Goal: Task Accomplishment & Management: Use online tool/utility

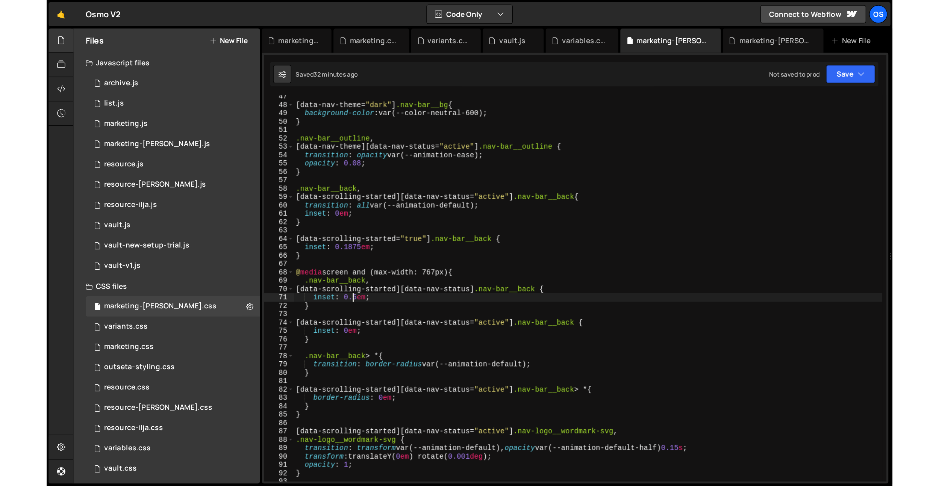
scroll to position [288, 0]
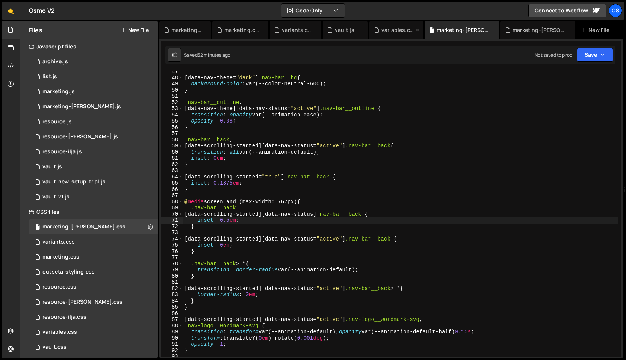
click at [418, 32] on icon at bounding box center [417, 30] width 5 height 8
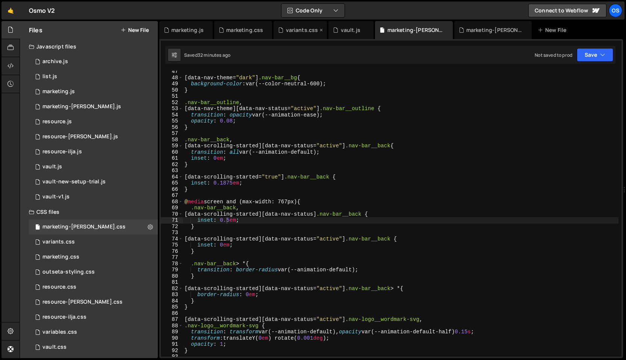
click at [319, 30] on icon at bounding box center [321, 30] width 5 height 8
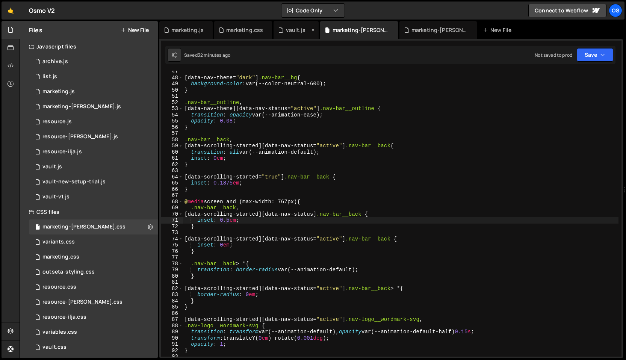
click at [313, 30] on icon at bounding box center [312, 30] width 5 height 8
click at [264, 29] on icon at bounding box center [266, 30] width 5 height 8
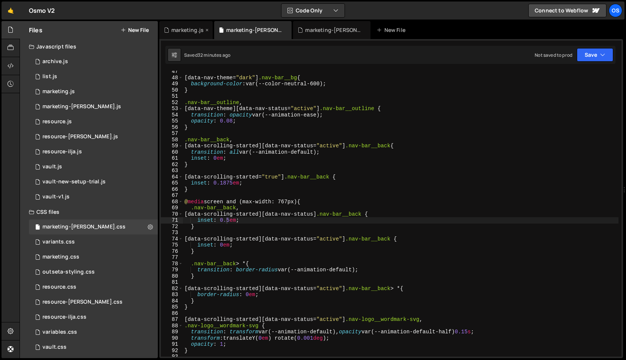
click at [205, 31] on icon at bounding box center [206, 30] width 5 height 8
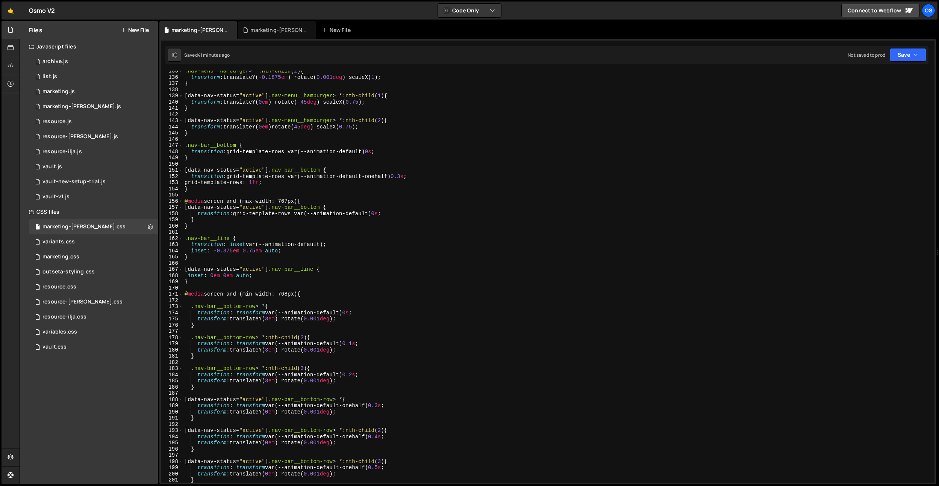
scroll to position [834, 0]
click at [380, 214] on div ".nav-menu__hamburger > * :nth-child ( 2 ) { transform : translateY( -0.1875 em …" at bounding box center [557, 280] width 748 height 425
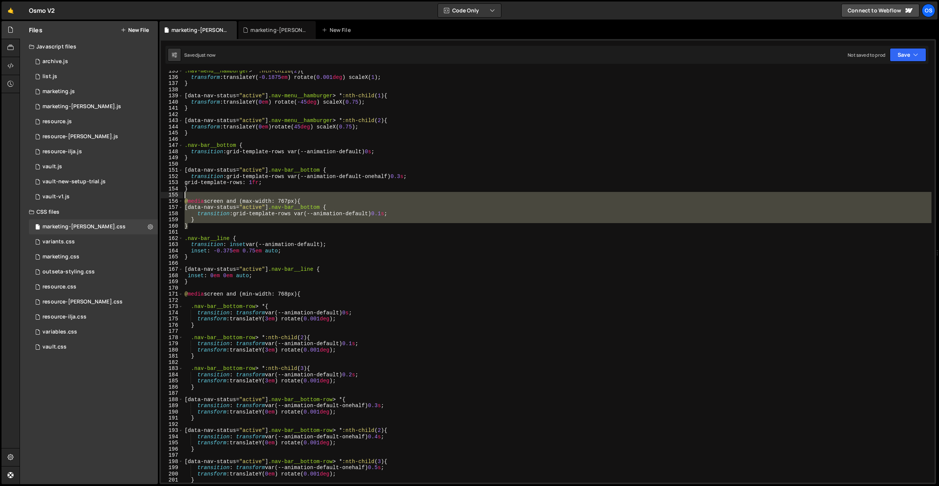
drag, startPoint x: 196, startPoint y: 224, endPoint x: 183, endPoint y: 197, distance: 30.4
click at [183, 197] on div "transition: grid-template-rows var(--animation-default) 0.1s; 135 136 137 138 1…" at bounding box center [548, 277] width 774 height 412
type textarea "@media screen and (max-width: 767px) {"
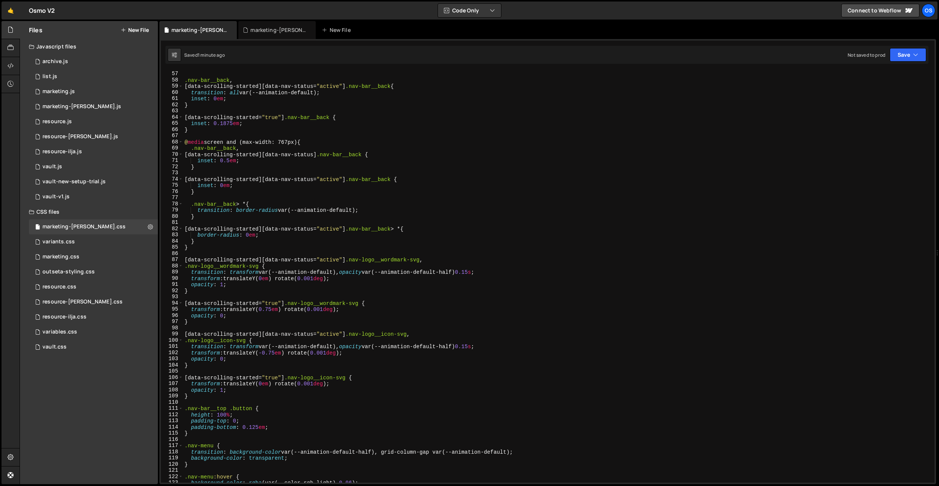
scroll to position [331, 0]
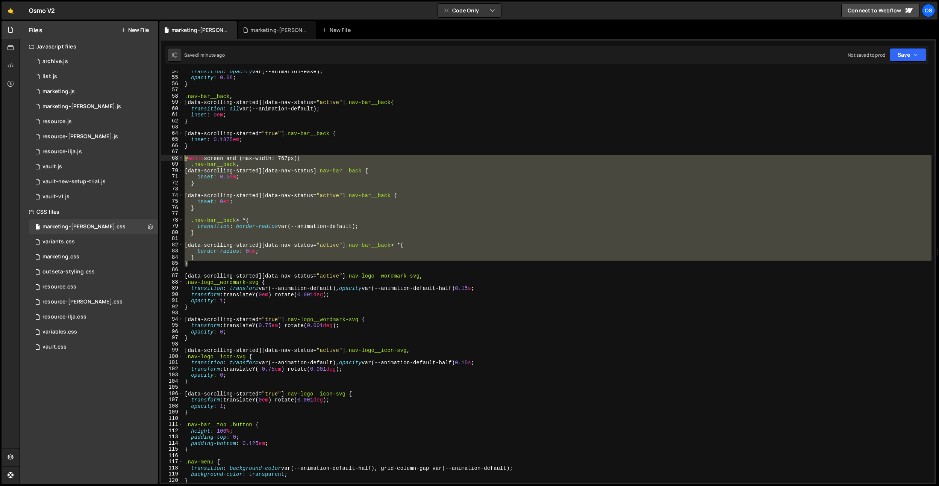
drag, startPoint x: 189, startPoint y: 265, endPoint x: 177, endPoint y: 159, distance: 106.4
click at [177, 159] on div "54 55 56 57 58 59 60 61 62 63 64 65 66 67 68 69 70 71 72 73 74 75 76 77 78 79 8…" at bounding box center [548, 277] width 774 height 412
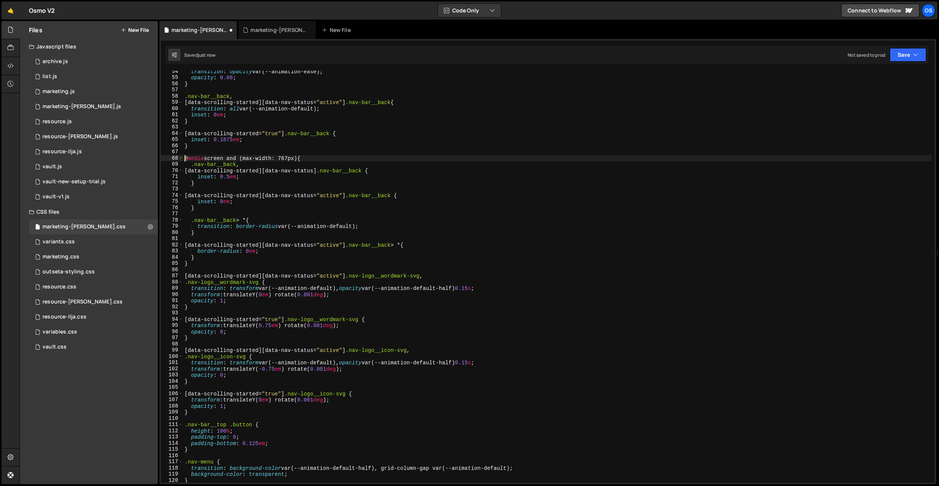
click at [239, 219] on div "transition : opacity var(--animation-ease) ; opacity : 0.08 ; } .nav-bar__back …" at bounding box center [557, 280] width 748 height 425
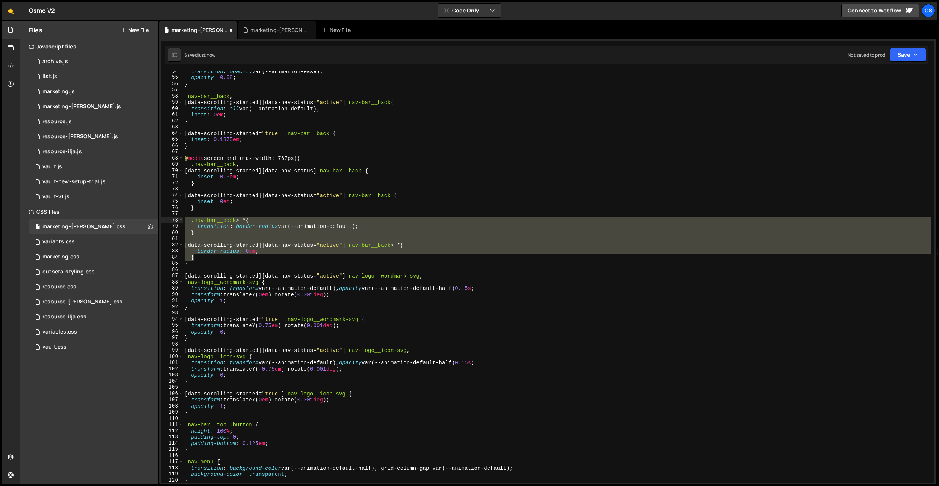
drag, startPoint x: 202, startPoint y: 259, endPoint x: 173, endPoint y: 221, distance: 47.6
click at [173, 222] on div ".nav-bar__back > * { 54 55 56 57 58 59 60 61 62 63 64 65 66 67 68 69 70 71 72 7…" at bounding box center [548, 277] width 774 height 412
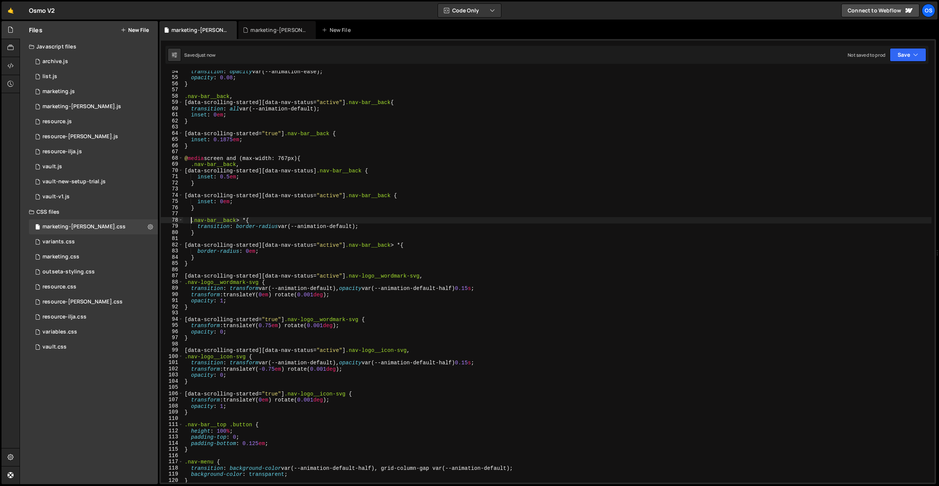
click at [250, 252] on div "transition : opacity var(--animation-ease) ; opacity : 0.08 ; } .nav-bar__back …" at bounding box center [557, 280] width 748 height 425
click at [239, 251] on div "transition : opacity var(--animation-ease) ; opacity : 0.08 ; } .nav-bar__back …" at bounding box center [557, 280] width 748 height 425
drag, startPoint x: 262, startPoint y: 251, endPoint x: 198, endPoint y: 251, distance: 64.3
click at [198, 251] on div "transition : opacity var(--animation-ease) ; opacity : 0.08 ; } .nav-bar__back …" at bounding box center [557, 280] width 748 height 425
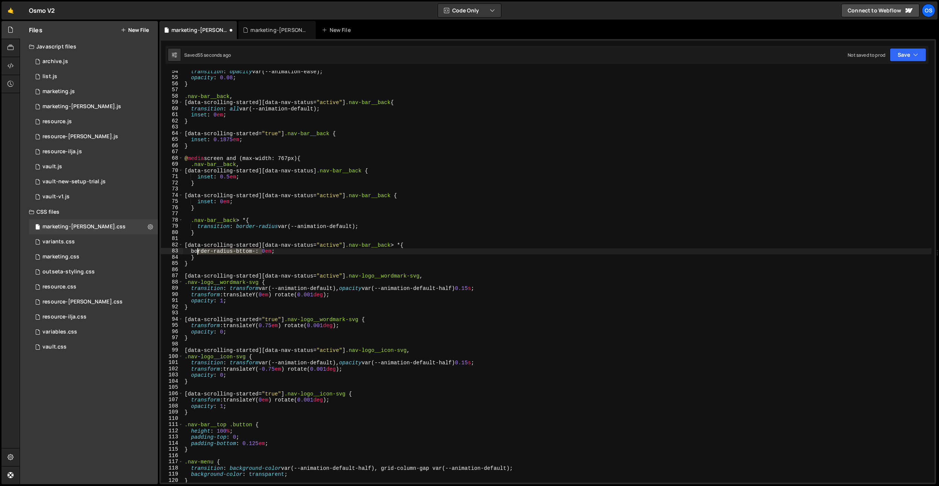
paste textarea "bottom-right"
type textarea "border-bottom-right: 0em;"
drag, startPoint x: 284, startPoint y: 251, endPoint x: 198, endPoint y: 253, distance: 86.1
click at [197, 252] on div "transition : opacity var(--animation-ease) ; opacity : 0.08 ; } .nav-bar__back …" at bounding box center [557, 280] width 748 height 425
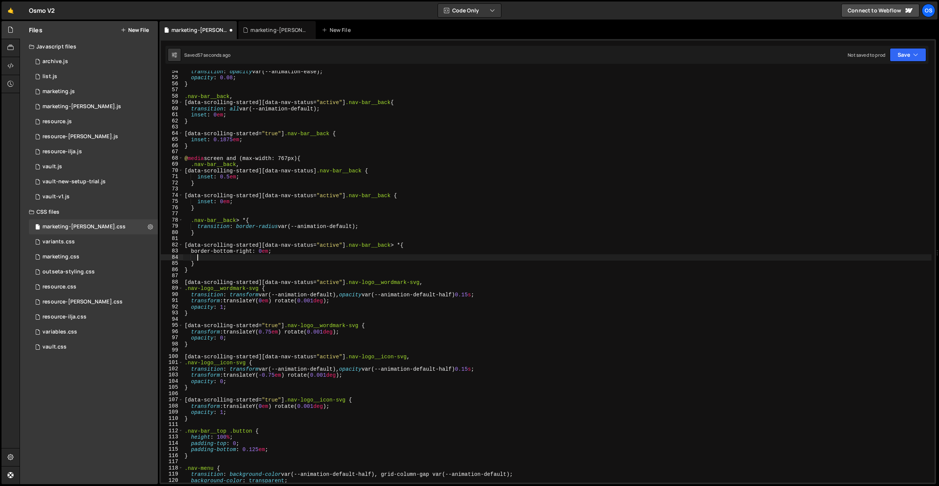
scroll to position [0, 0]
paste textarea "border-bottom-right: 0em;"
click at [255, 260] on div "transition : opacity var(--animation-ease) ; opacity : 0.08 ; } .nav-bar__back …" at bounding box center [557, 280] width 748 height 425
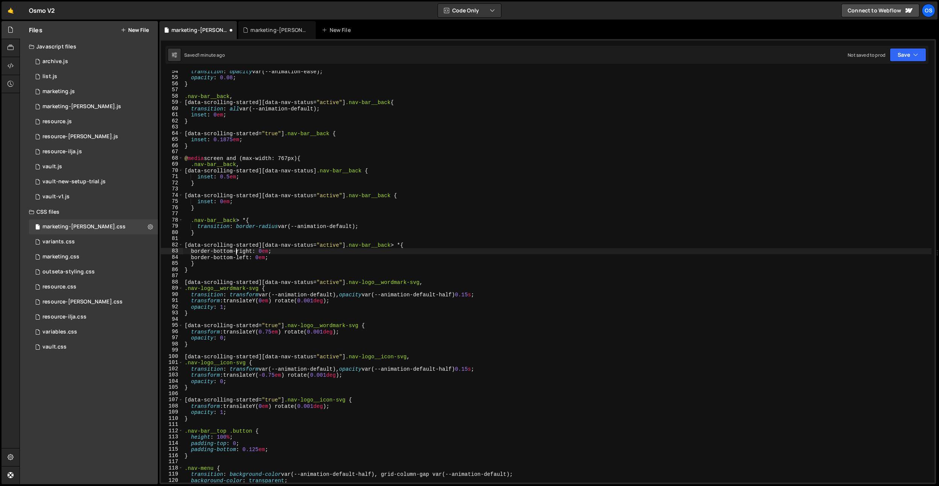
click at [237, 253] on div "transition : opacity var(--animation-ease) ; opacity : 0.08 ; } .nav-bar__back …" at bounding box center [557, 280] width 748 height 425
drag, startPoint x: 248, startPoint y: 246, endPoint x: 232, endPoint y: 259, distance: 21.1
click at [248, 246] on div "transition : opacity var(--animation-ease) ; opacity : 0.08 ; } .nav-bar__back …" at bounding box center [557, 280] width 748 height 425
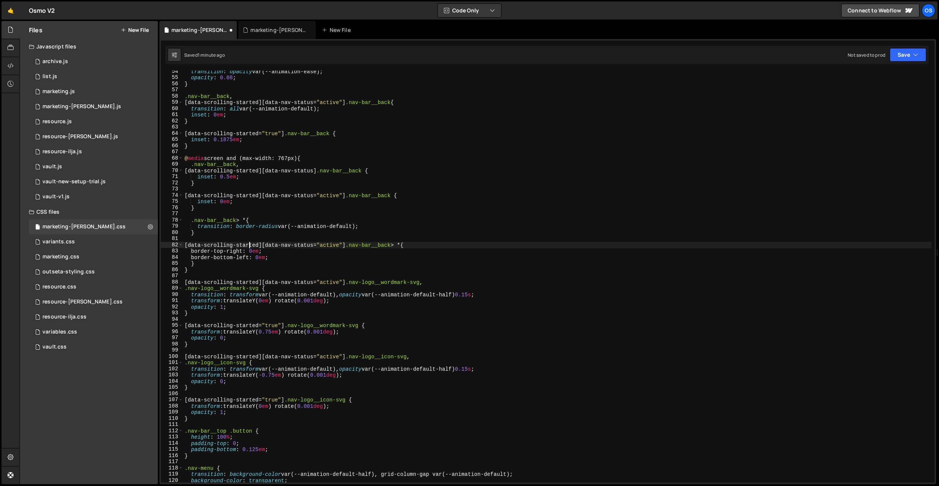
click at [230, 260] on div "transition : opacity var(--animation-ease) ; opacity : 0.08 ; } .nav-bar__back …" at bounding box center [557, 280] width 748 height 425
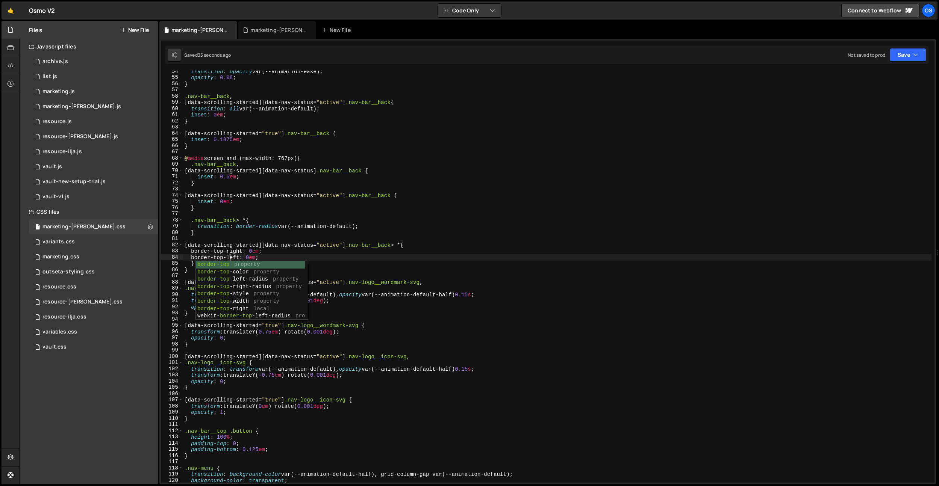
click at [245, 253] on div "transition : opacity var(--animation-ease) ; opacity : 0.08 ; } .nav-bar__back …" at bounding box center [557, 280] width 748 height 425
click at [245, 255] on div "transition : opacity var(--animation-ease) ; opacity : 0.08 ; } .nav-bar__back …" at bounding box center [557, 280] width 748 height 425
click at [249, 251] on div "transition : opacity var(--animation-ease) ; opacity : 0.08 ; } .nav-bar__back …" at bounding box center [557, 280] width 748 height 425
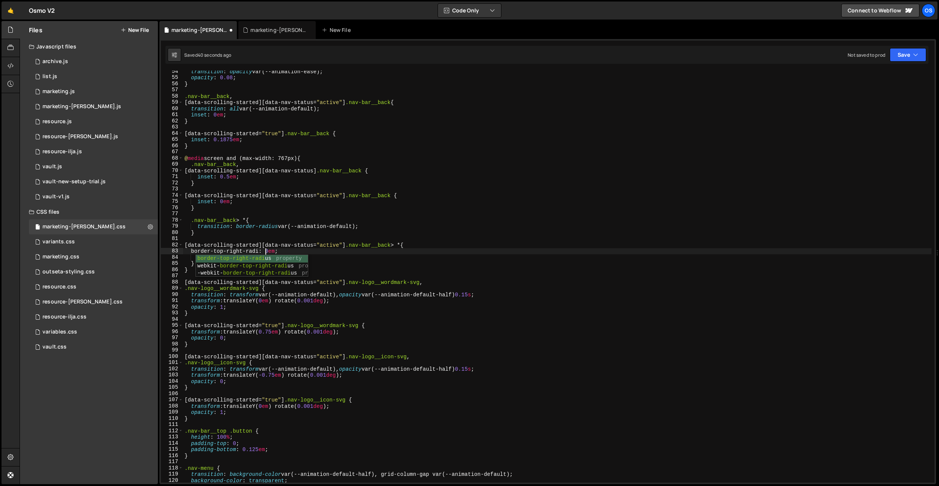
type textarea "border-top-right-radius: 0em;"
click at [248, 191] on div "transition : opacity var(--animation-ease) ; opacity : 0.08 ; } .nav-bar__back …" at bounding box center [557, 280] width 748 height 425
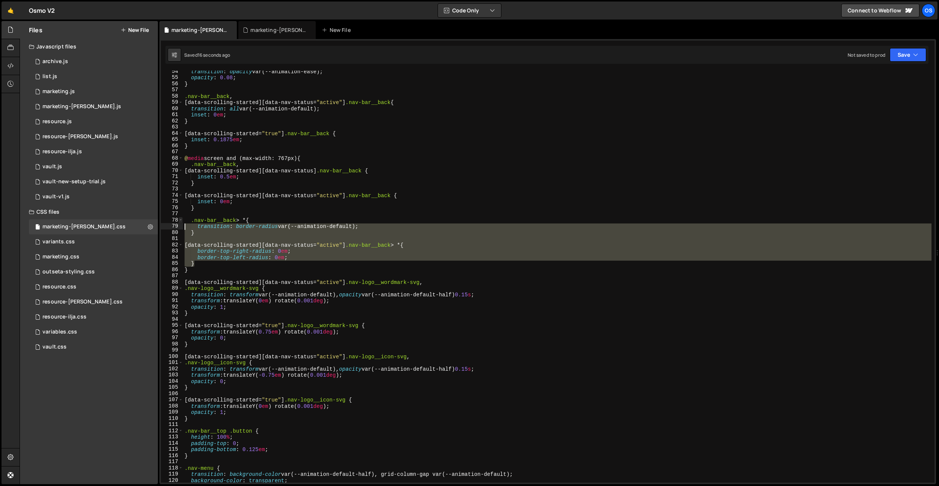
drag, startPoint x: 207, startPoint y: 261, endPoint x: 182, endPoint y: 220, distance: 47.9
click at [182, 220] on div "54 55 56 57 58 59 60 61 62 63 64 65 66 67 68 69 70 71 72 73 74 75 76 77 78 79 8…" at bounding box center [548, 277] width 774 height 412
type textarea ".nav-bar__back > * { transition: border-radius var(--animation-default);"
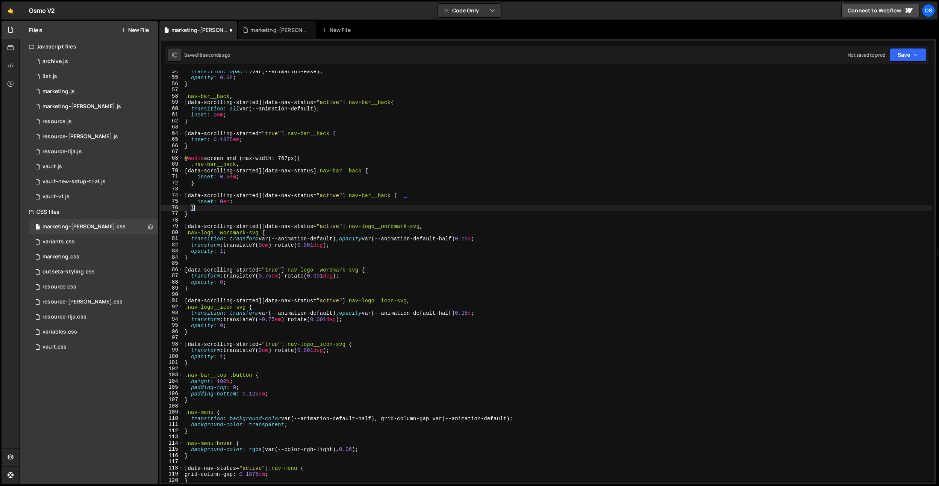
click at [221, 202] on div "transition : opacity var(--animation-ease) ; opacity : 0.08 ; } .nav-bar__back …" at bounding box center [557, 280] width 748 height 425
type textarea "inset: -0.125em;"
click at [258, 201] on div "transition : opacity var(--animation-ease) ; opacity : 0.08 ; } .nav-bar__back …" at bounding box center [557, 280] width 748 height 425
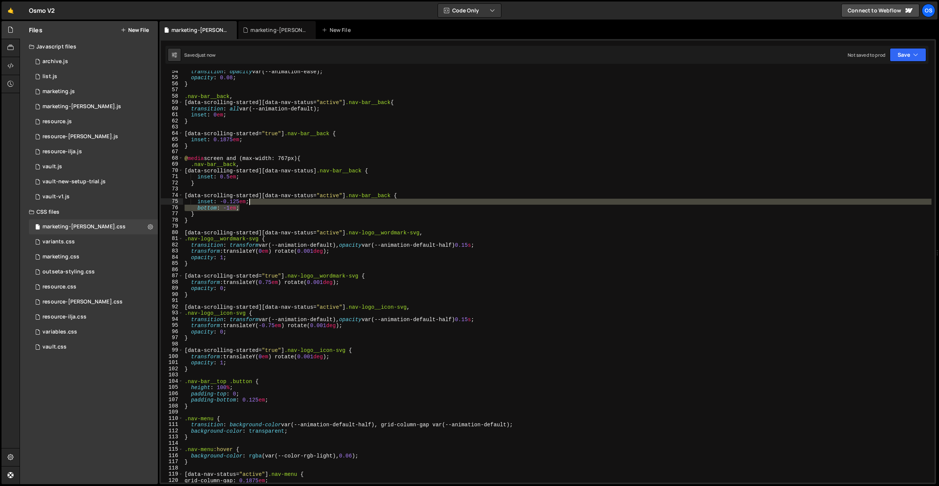
drag, startPoint x: 252, startPoint y: 207, endPoint x: 255, endPoint y: 204, distance: 4.3
click at [255, 204] on div "transition : opacity var(--animation-ease) ; opacity : 0.08 ; } .nav-bar__back …" at bounding box center [557, 280] width 748 height 425
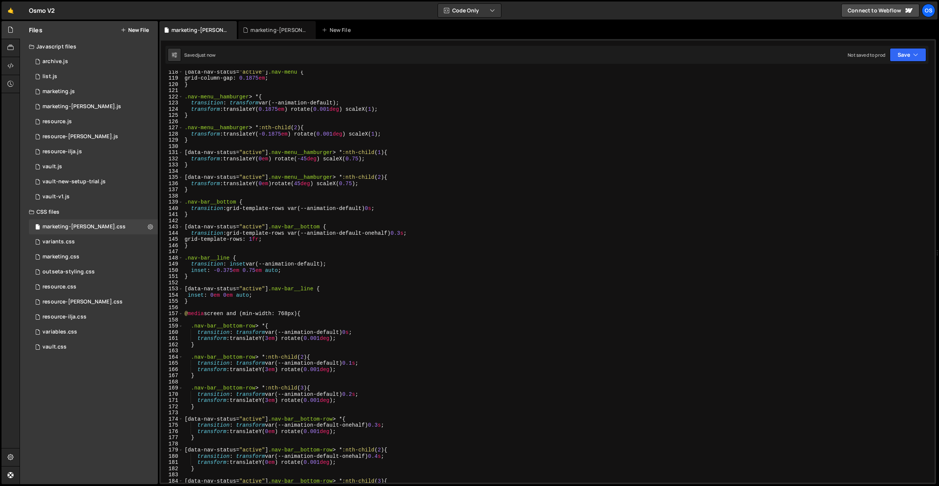
scroll to position [752, 0]
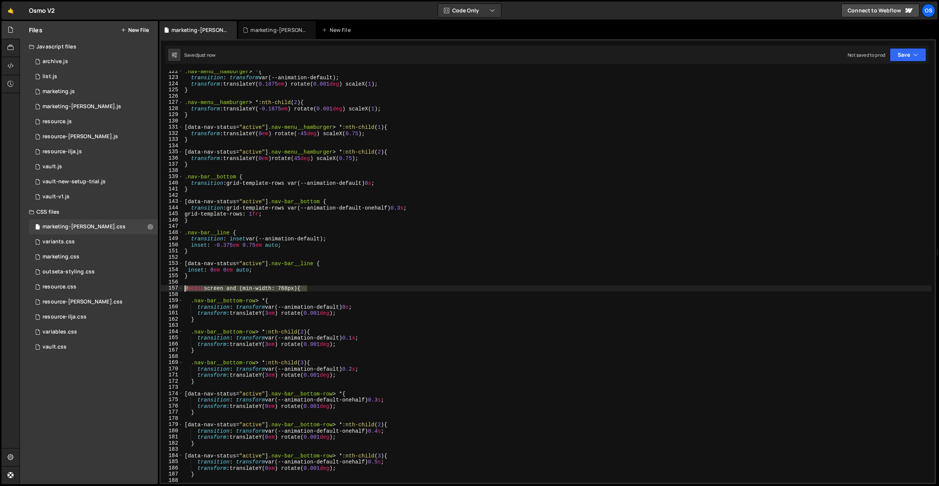
drag, startPoint x: 315, startPoint y: 290, endPoint x: 171, endPoint y: 289, distance: 143.6
click at [171, 289] on div "inset: -0.125em; 122 123 124 125 126 127 128 129 130 131 132 133 134 135 136 13…" at bounding box center [548, 277] width 774 height 412
type textarea "@media screen and (min-width: 768px) {"
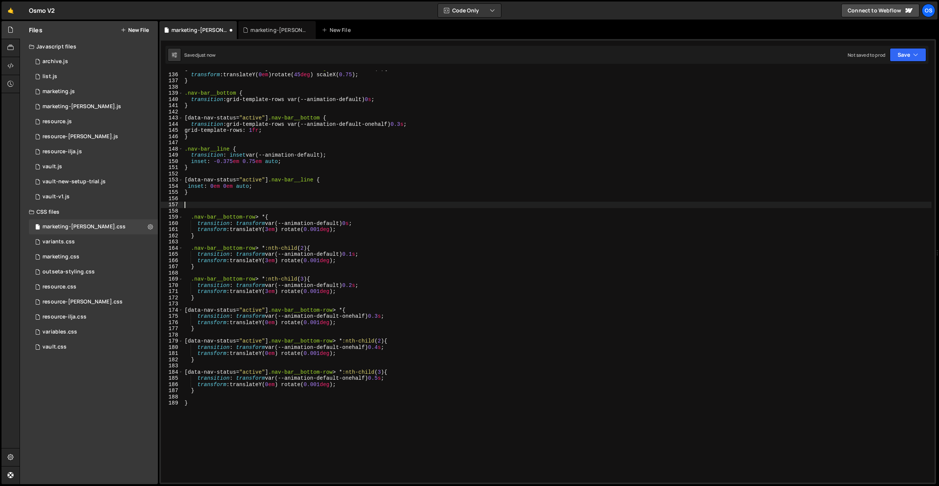
scroll to position [880, 0]
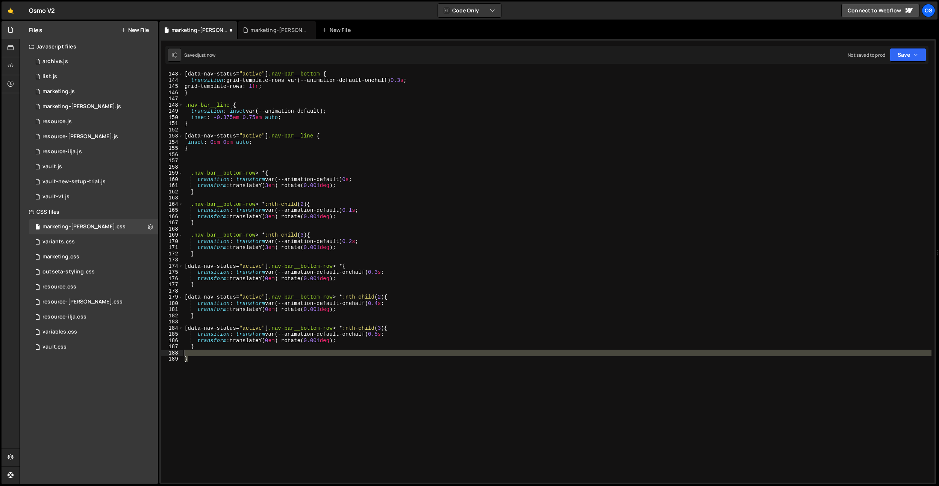
drag, startPoint x: 223, startPoint y: 373, endPoint x: 218, endPoint y: 355, distance: 18.4
click at [218, 355] on div "[ data-nav-status = " active " ] .nav-bar__bottom { transition : grid-template-…" at bounding box center [557, 277] width 748 height 425
type textarea "}"
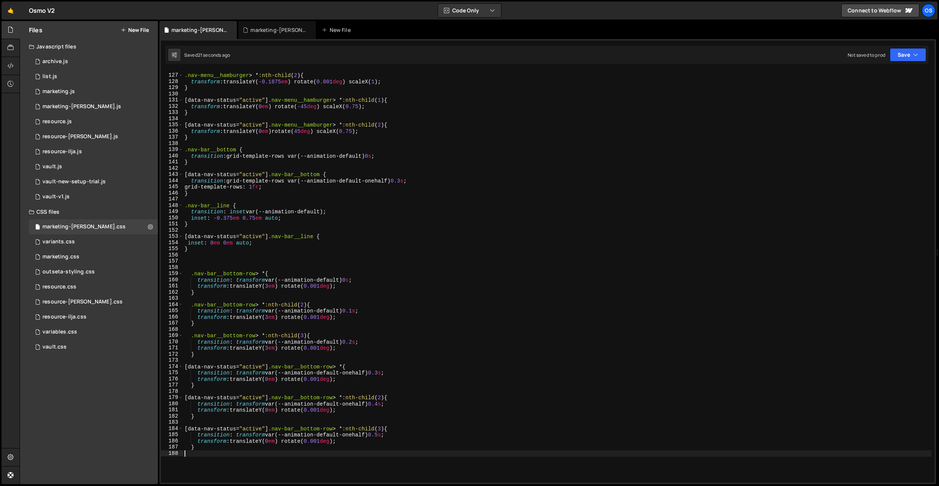
scroll to position [765, 0]
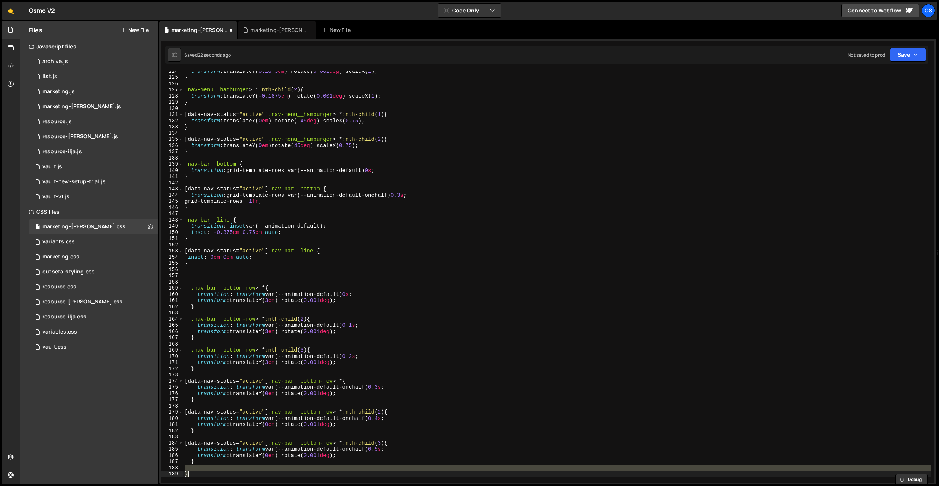
type textarea "@media screen and (min-width: 768px) {"
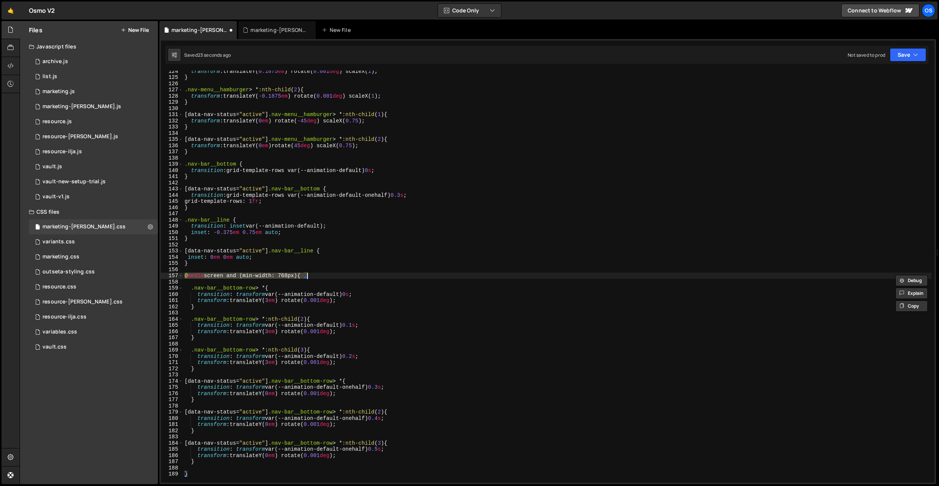
click at [301, 279] on div "transform : translateY( 0.1875 em ) rotate( 0.001 deg ) scaleX( 1 ) ; } .nav-me…" at bounding box center [557, 280] width 748 height 425
drag, startPoint x: 318, startPoint y: 277, endPoint x: 159, endPoint y: 276, distance: 158.2
click at [159, 276] on div "console.log('hello world'); 1 2 3 4 5 [PERSON_NAME] . hooks . beforeEnter (( ) …" at bounding box center [547, 261] width 777 height 445
type textarea "@media screen and (min-width: 768px) {"
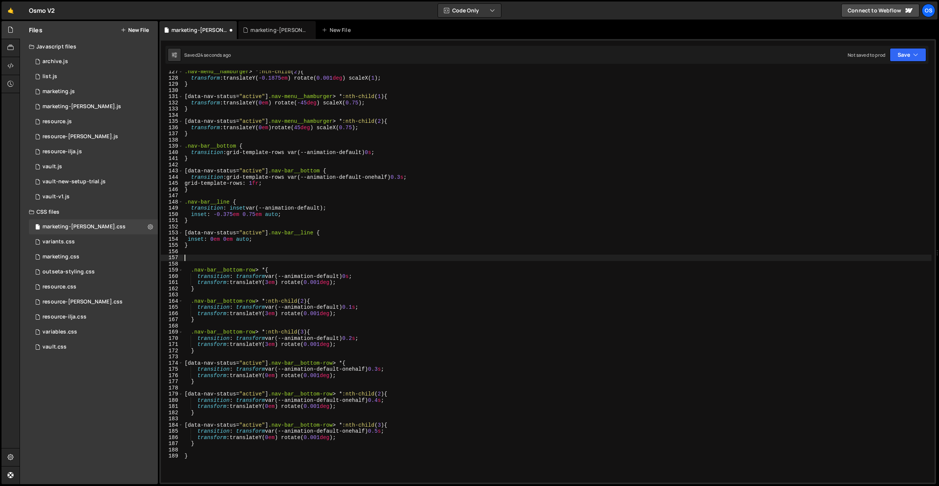
scroll to position [788, 0]
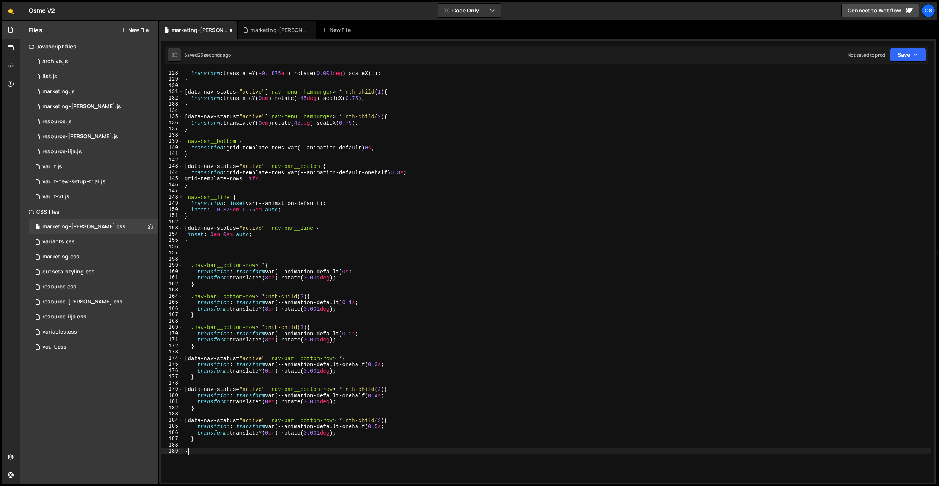
drag, startPoint x: 213, startPoint y: 457, endPoint x: 217, endPoint y: 447, distance: 10.8
click at [217, 360] on div "transform : translateY( -0.1875 em ) rotate( 0.001 deg ) scaleX( 1 ) ; } [ data…" at bounding box center [557, 282] width 748 height 425
type textarea "}"
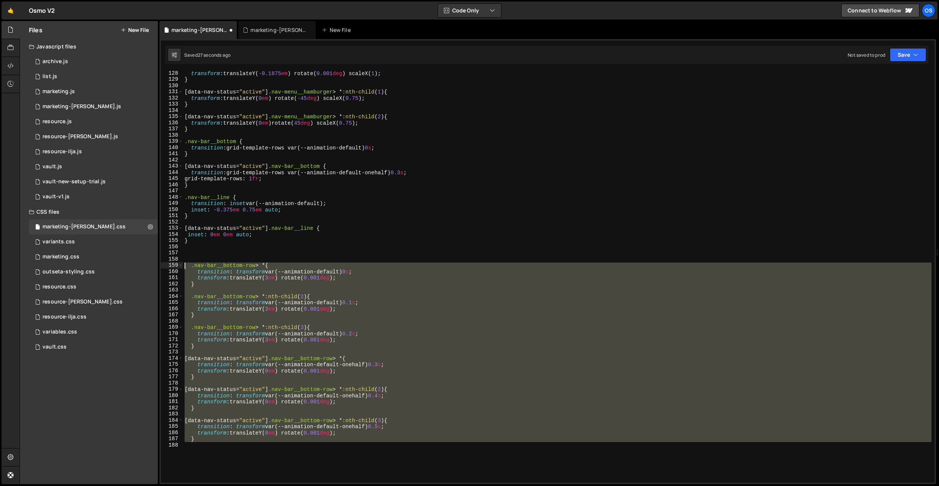
drag, startPoint x: 223, startPoint y: 443, endPoint x: 196, endPoint y: 260, distance: 184.3
click at [186, 266] on div "transform : translateY( -0.1875 em ) rotate( 0.001 deg ) scaleX( 1 ) ; } [ data…" at bounding box center [557, 282] width 748 height 425
type textarea ".nav-bar__bottom-row > * { transition: transform var(--animation-default) 0s;"
click at [197, 259] on div "transform : translateY( -0.1875 em ) rotate( 0.001 deg ) scaleX( 1 ) ; } [ data…" at bounding box center [557, 282] width 748 height 425
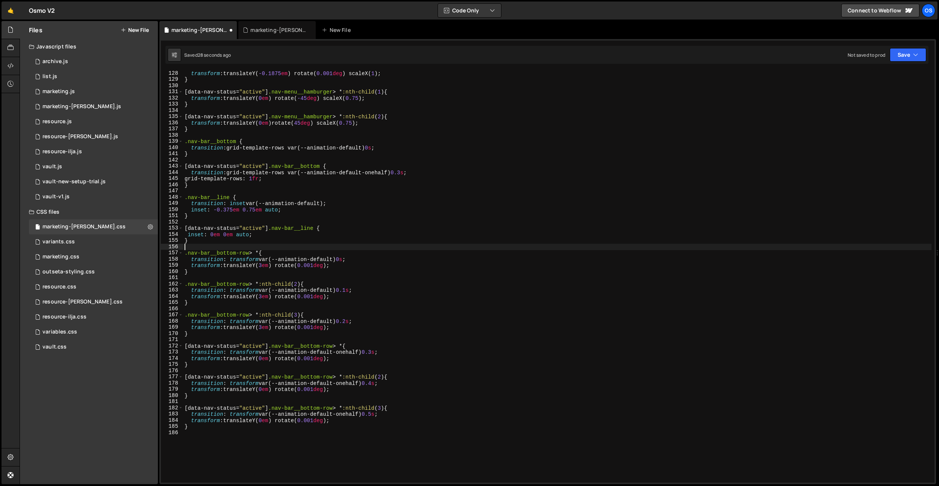
scroll to position [766, 0]
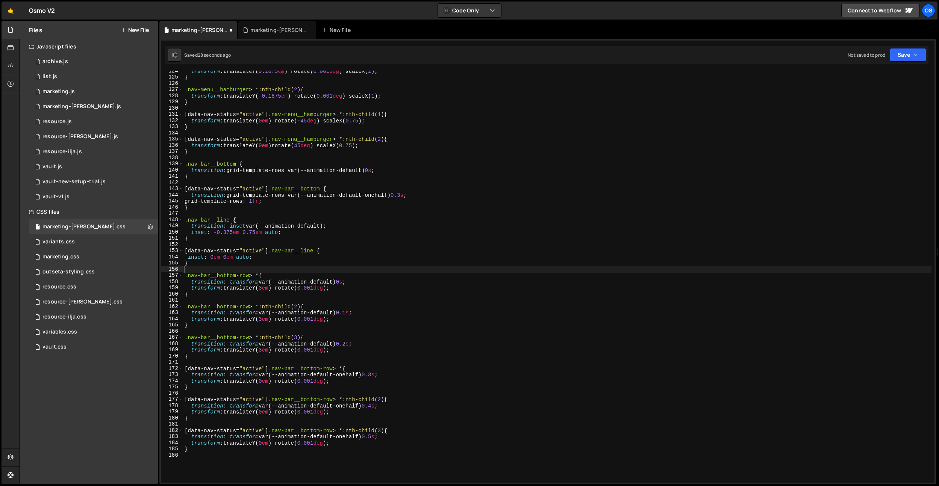
click at [255, 266] on div "transform : translateY( 0.1875 em ) rotate( 0.001 deg ) scaleX( 1 ) ; } .nav-me…" at bounding box center [557, 280] width 748 height 425
type textarea "}"
click at [217, 207] on div "transform : translateY( 0.1875 em ) rotate( 0.001 deg ) scaleX( 1 ) ; } .nav-me…" at bounding box center [557, 280] width 748 height 425
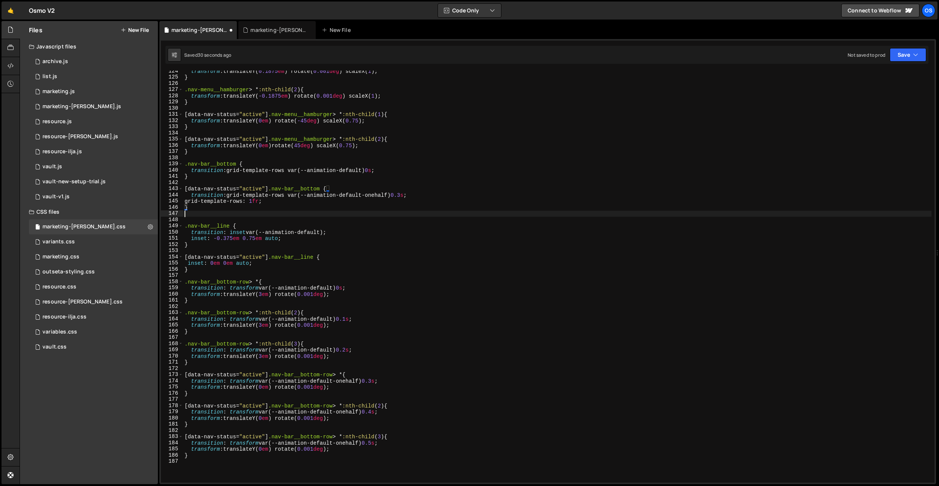
paste textarea "@media screen and (min-width: 768px) {"
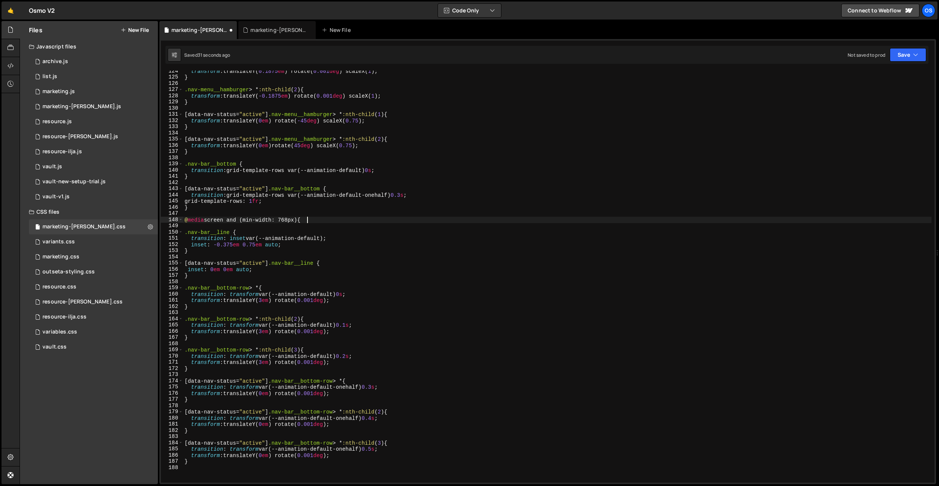
type textarea "@media screen and (min-width: 768px) {}"
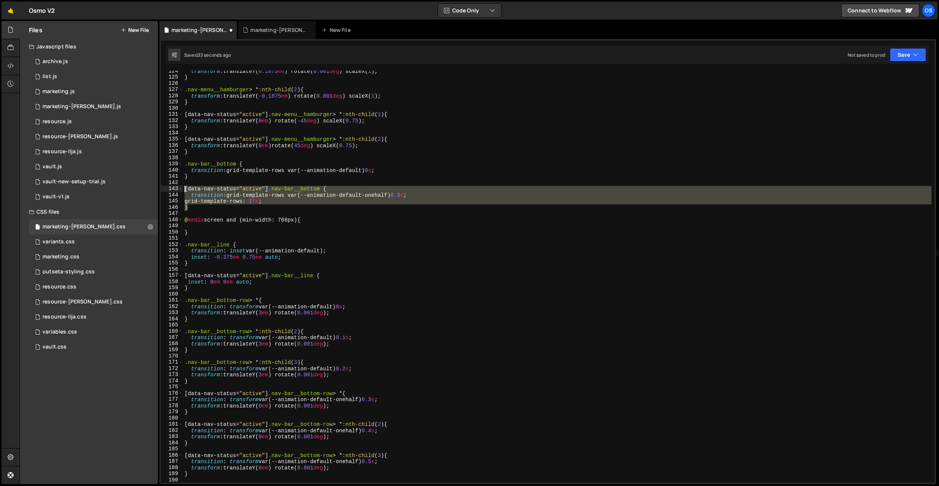
drag, startPoint x: 194, startPoint y: 207, endPoint x: 188, endPoint y: 222, distance: 16.5
click at [183, 188] on div "124 125 126 127 128 129 130 131 132 133 134 135 136 137 138 139 140 141 142 143…" at bounding box center [548, 277] width 774 height 412
type textarea "[data-nav-status="active"] .nav-bar__bottom { transition: grid-template-rows va…"
click at [189, 226] on div "transform : translateY( 0.1875 em ) rotate( 0.001 deg ) scaleX( 1 ) ; } .nav-me…" at bounding box center [557, 280] width 748 height 425
paste textarea "}"
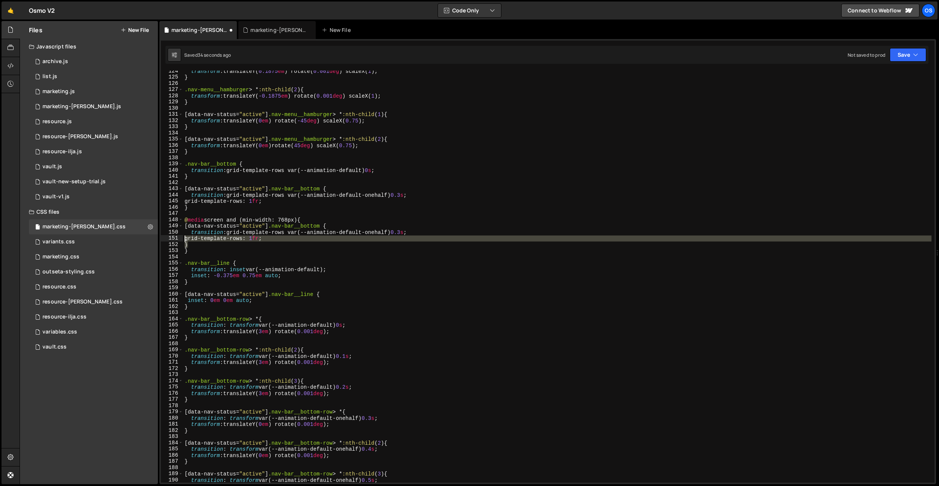
drag, startPoint x: 194, startPoint y: 244, endPoint x: 273, endPoint y: 242, distance: 79.7
click at [185, 236] on div "transform : translateY( 0.1875 em ) rotate( 0.001 deg ) scaleX( 1 ) ; } .nav-me…" at bounding box center [557, 280] width 748 height 425
click at [304, 237] on div "transform : translateY( 0.1875 em ) rotate( 0.001 deg ) scaleX( 1 ) ; } .nav-me…" at bounding box center [557, 277] width 748 height 412
click at [304, 237] on div "transform : translateY( 0.1875 em ) rotate( 0.001 deg ) scaleX( 1 ) ; } .nav-me…" at bounding box center [557, 280] width 748 height 425
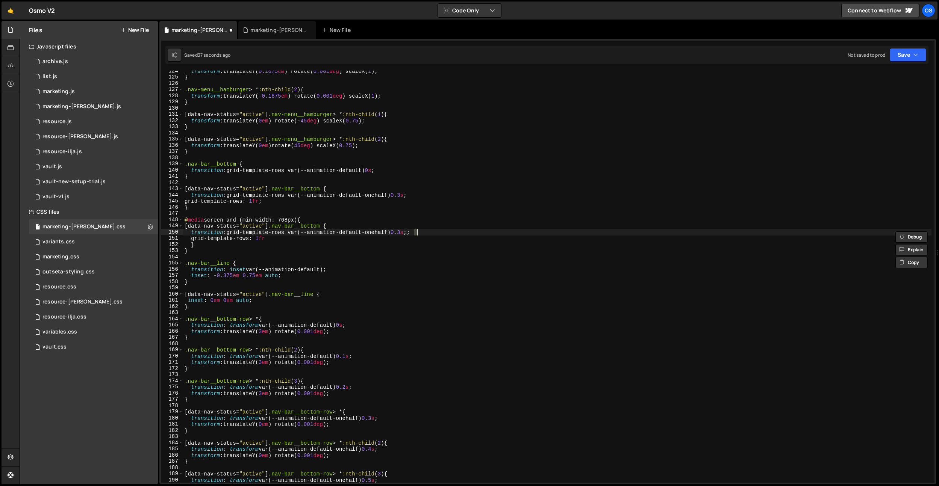
click at [424, 238] on div "transform : translateY( 0.1875 em ) rotate( 0.001 deg ) scaleX( 1 ) ; } .nav-me…" at bounding box center [557, 280] width 748 height 425
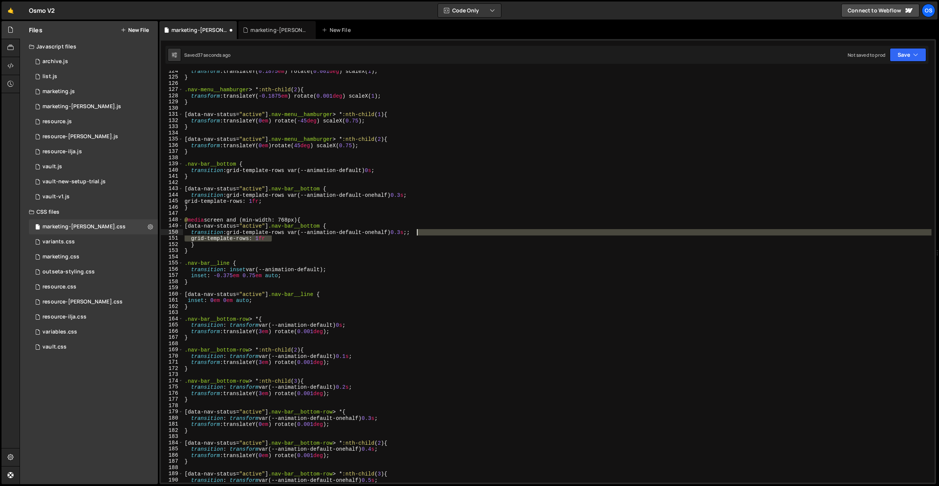
drag, startPoint x: 415, startPoint y: 238, endPoint x: 419, endPoint y: 234, distance: 5.3
click at [419, 234] on div "transform : translateY( 0.1875 em ) rotate( 0.001 deg ) scaleX( 1 ) ; } .nav-me…" at bounding box center [557, 280] width 748 height 425
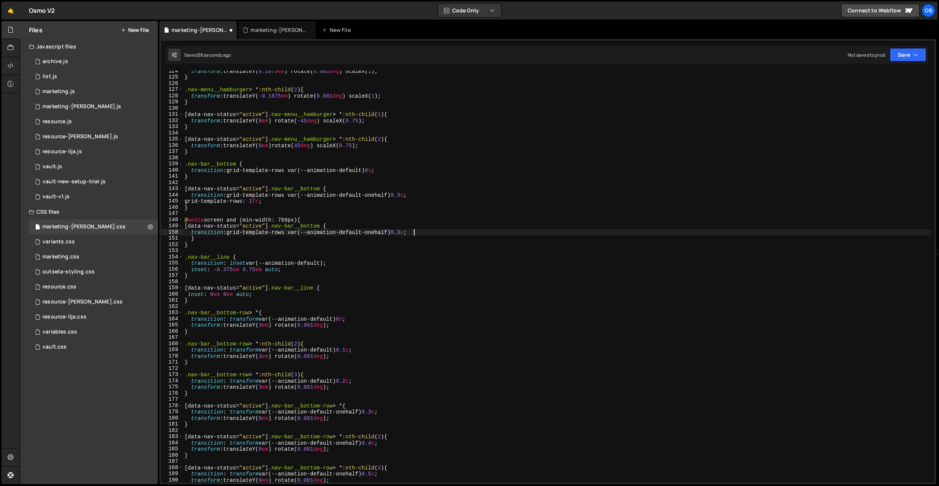
click at [405, 233] on div "transform : translateY( 0.1875 em ) rotate( 0.001 deg ) scaleX( 1 ) ; } .nav-me…" at bounding box center [557, 280] width 748 height 425
type textarea "transition: grid-template-rows var(--animation-default-onehalf) 0s;"
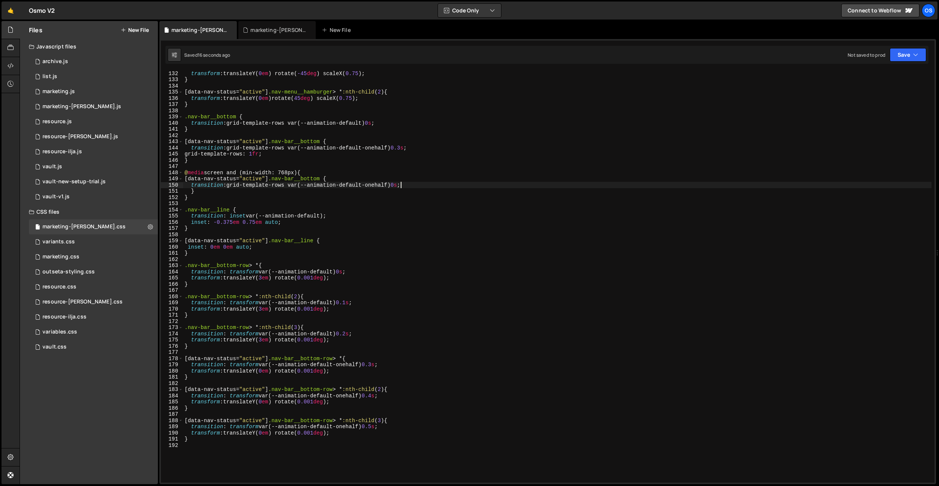
scroll to position [819, 0]
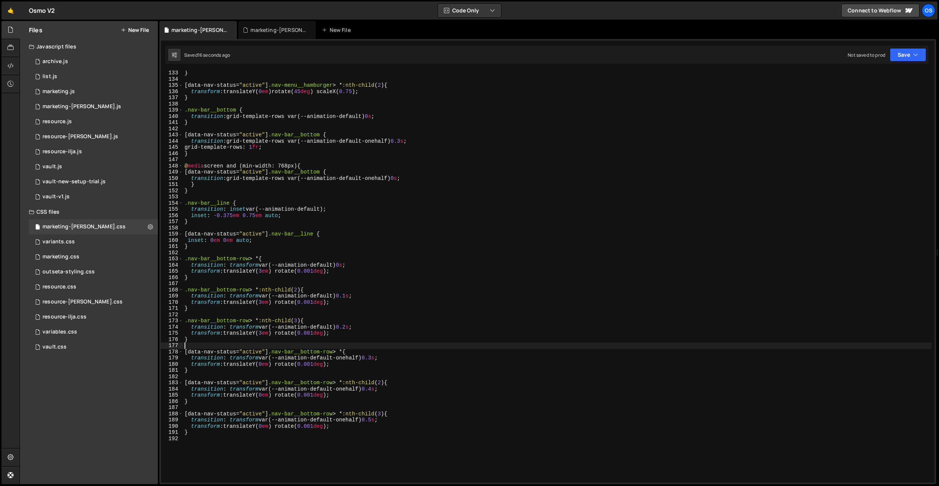
click at [379, 349] on div "} [ data-nav-status = " active " ] .nav-menu__hamburger > * :nth-child ( 2 ) { …" at bounding box center [557, 282] width 748 height 425
click at [351, 327] on div "} [ data-nav-status = " active " ] .nav-menu__hamburger > * :nth-child ( 2 ) { …" at bounding box center [557, 282] width 748 height 425
click at [353, 297] on div "} [ data-nav-status = " active " ] .nav-menu__hamburger > * :nth-child ( 2 ) { …" at bounding box center [557, 282] width 748 height 425
click at [346, 266] on div "} [ data-nav-status = " active " ] .nav-menu__hamburger > * :nth-child ( 2 ) { …" at bounding box center [557, 282] width 748 height 425
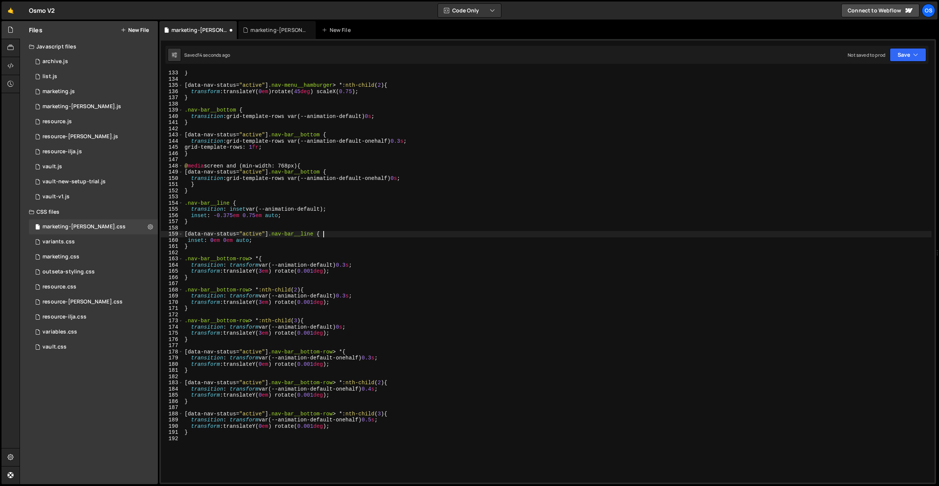
click at [383, 233] on div "} [ data-nav-status = " active " ] .nav-menu__hamburger > * :nth-child ( 2 ) { …" at bounding box center [557, 282] width 748 height 425
click at [344, 326] on div "} [ data-nav-status = " active " ] .nav-menu__hamburger > * :nth-child ( 2 ) { …" at bounding box center [557, 282] width 748 height 425
click at [409, 193] on div "} [ data-nav-status = " active " ] .nav-menu__hamburger > * :nth-child ( 2 ) { …" at bounding box center [557, 282] width 748 height 425
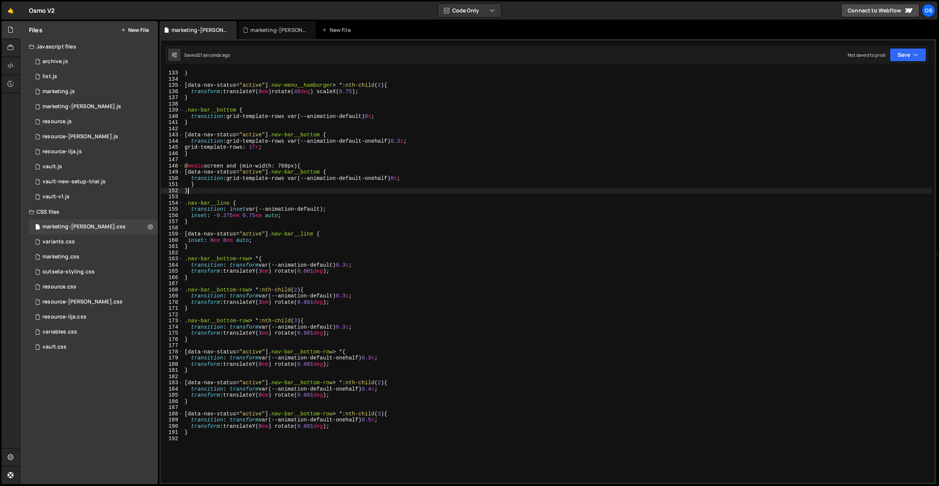
scroll to position [0, 0]
type textarea "transition: grid-template-rows var(--animation-default-onehalf) 0s;"
click at [375, 281] on div "} [ data-nav-status = " active " ] .nav-menu__hamburger > * :nth-child ( 2 ) { …" at bounding box center [557, 282] width 748 height 425
click at [401, 182] on div "} [ data-nav-status = " active " ] .nav-menu__hamburger > * :nth-child ( 2 ) { …" at bounding box center [557, 282] width 748 height 425
click at [401, 180] on div "} [ data-nav-status = " active " ] .nav-menu__hamburger > * :nth-child ( 2 ) { …" at bounding box center [557, 282] width 748 height 425
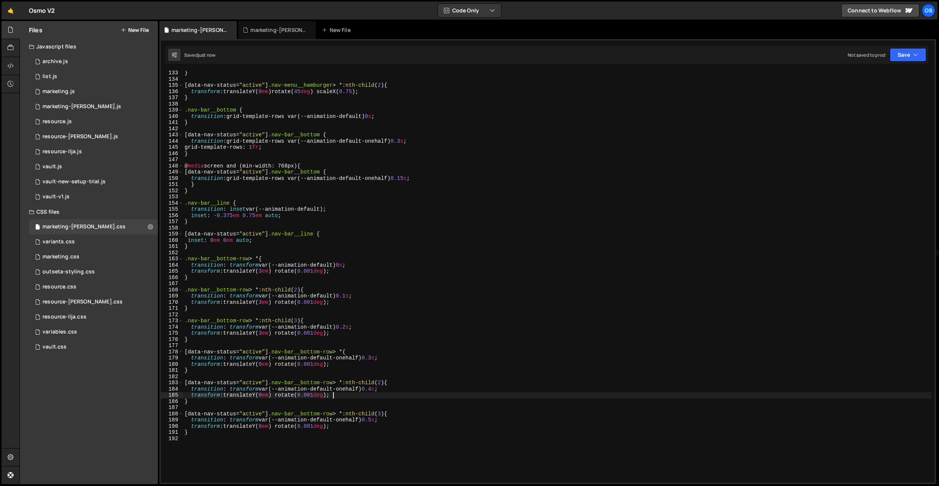
click at [405, 360] on div "} [ data-nav-status = " active " ] .nav-menu__hamburger > * :nth-child ( 2 ) { …" at bounding box center [557, 282] width 748 height 425
click at [399, 360] on div "} [ data-nav-status = " active " ] .nav-menu__hamburger > * :nth-child ( 2 ) { …" at bounding box center [557, 282] width 748 height 425
click at [378, 359] on div "} [ data-nav-status = " active " ] .nav-menu__hamburger > * :nth-child ( 2 ) { …" at bounding box center [557, 282] width 748 height 425
click at [375, 360] on div "} [ data-nav-status = " active " ] .nav-menu__hamburger > * :nth-child ( 2 ) { …" at bounding box center [557, 282] width 748 height 425
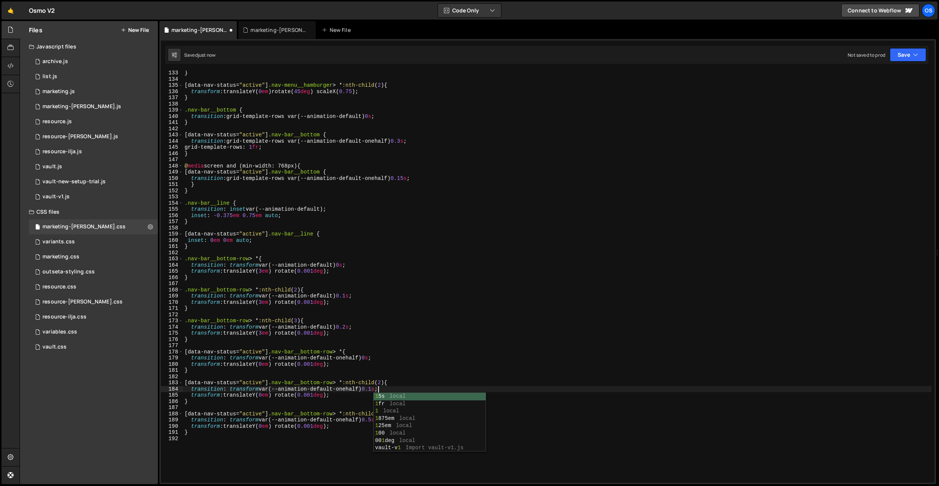
drag, startPoint x: 393, startPoint y: 349, endPoint x: 384, endPoint y: 407, distance: 58.6
click at [393, 350] on div "} [ data-nav-status = " active " ] .nav-menu__hamburger > * :nth-child ( 2 ) { …" at bounding box center [557, 282] width 748 height 425
click at [379, 360] on div "} [ data-nav-status = " active " ] .nav-menu__hamburger > * :nth-child ( 2 ) { …" at bounding box center [557, 282] width 748 height 425
click at [346, 266] on div "} [ data-nav-status = " active " ] .nav-menu__hamburger > * :nth-child ( 2 ) { …" at bounding box center [557, 282] width 748 height 425
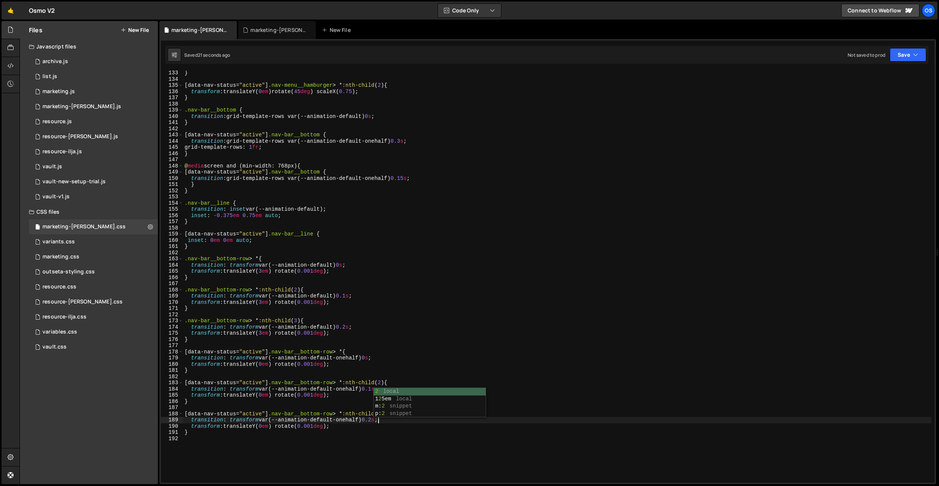
scroll to position [0, 11]
click at [373, 360] on div "} [ data-nav-status = " active " ] .nav-menu__hamburger > * :nth-child ( 2 ) { …" at bounding box center [557, 282] width 748 height 425
drag, startPoint x: 405, startPoint y: 342, endPoint x: 385, endPoint y: 380, distance: 42.7
click at [405, 343] on div "} [ data-nav-status = " active " ] .nav-menu__hamburger > * :nth-child ( 2 ) { …" at bounding box center [557, 282] width 748 height 425
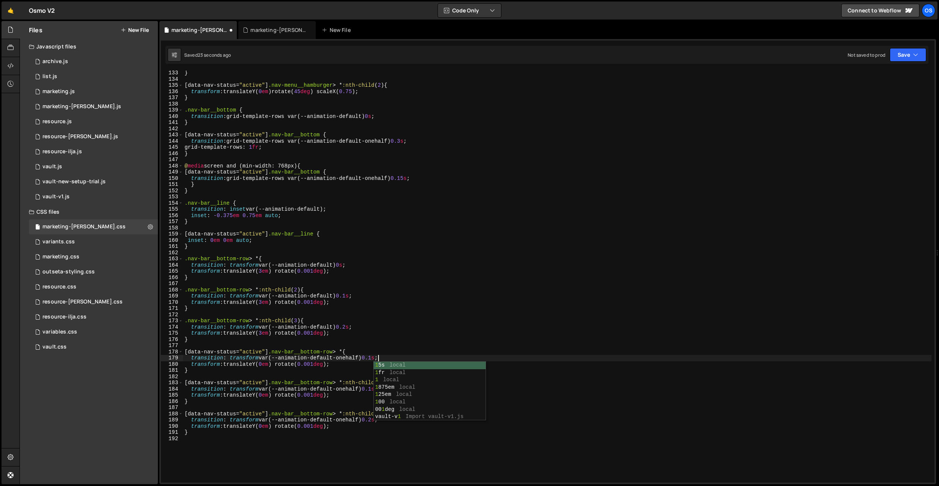
scroll to position [0, 0]
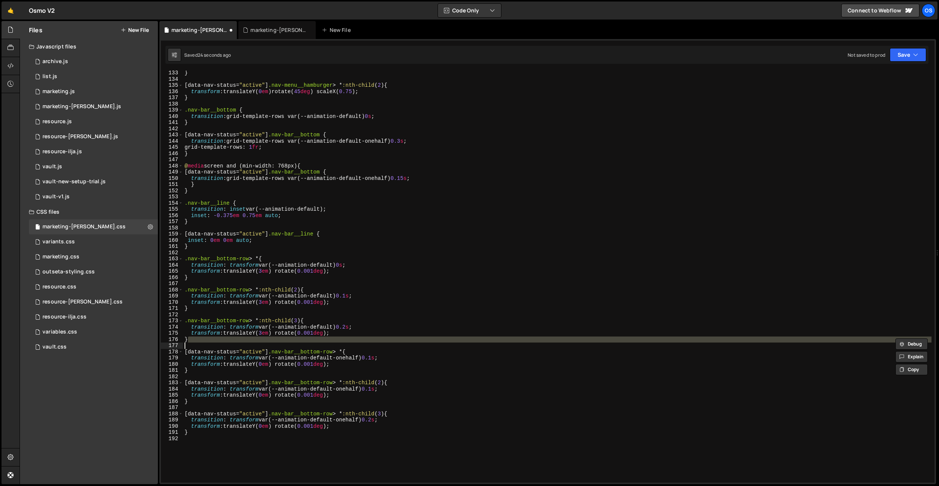
click at [379, 360] on div "} [ data-nav-status = " active " ] .nav-menu__hamburger > * :nth-child ( 2 ) { …" at bounding box center [557, 282] width 748 height 425
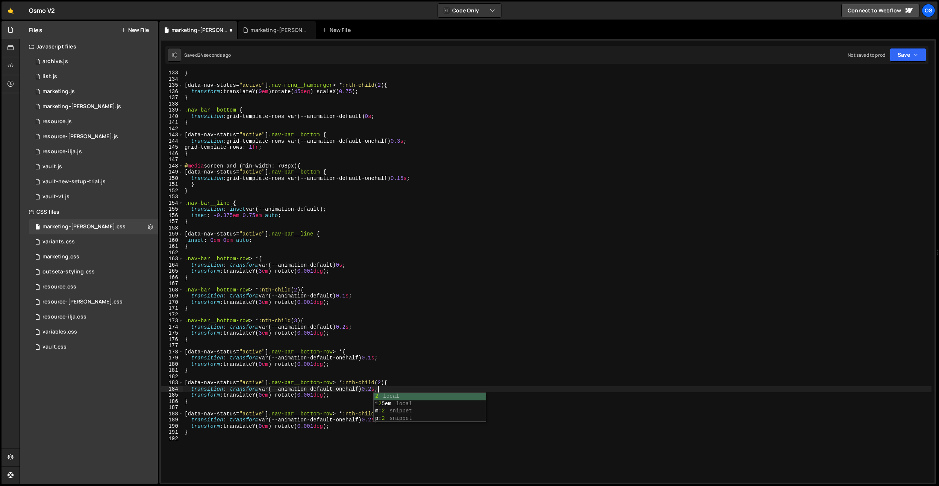
drag, startPoint x: 444, startPoint y: 349, endPoint x: 442, endPoint y: 353, distance: 4.4
click at [444, 349] on div "} [ data-nav-status = " active " ] .nav-menu__hamburger > * :nth-child ( 2 ) { …" at bounding box center [557, 282] width 748 height 425
click at [379, 360] on div "} [ data-nav-status = " active " ] .nav-menu__hamburger > * :nth-child ( 2 ) { …" at bounding box center [557, 282] width 748 height 425
click at [415, 333] on div "} [ data-nav-status = " active " ] .nav-menu__hamburger > * :nth-child ( 2 ) { …" at bounding box center [557, 282] width 748 height 425
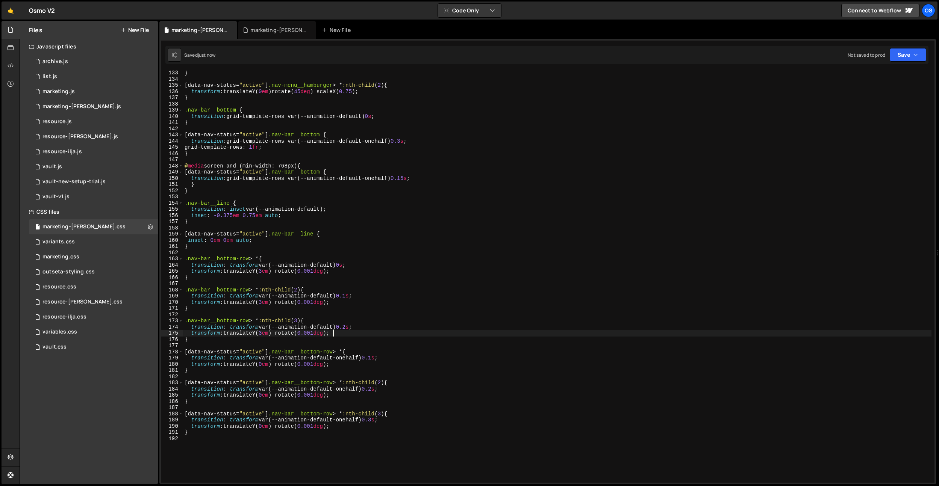
scroll to position [0, 10]
drag, startPoint x: 410, startPoint y: 177, endPoint x: 409, endPoint y: 188, distance: 11.7
click at [410, 177] on div "} [ data-nav-status = " active " ] .nav-menu__hamburger > * :nth-child ( 2 ) { …" at bounding box center [557, 282] width 748 height 425
click at [389, 180] on div "} [ data-nav-status = " active " ] .nav-menu__hamburger > * :nth-child ( 2 ) { …" at bounding box center [557, 282] width 748 height 425
click at [371, 360] on div "} [ data-nav-status = " active " ] .nav-menu__hamburger > * :nth-child ( 2 ) { …" at bounding box center [557, 282] width 748 height 425
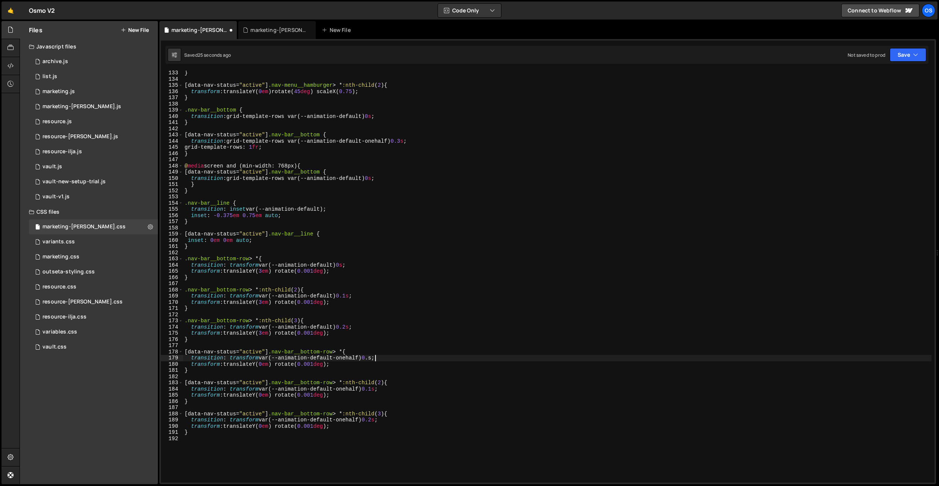
scroll to position [0, 13]
drag, startPoint x: 372, startPoint y: 327, endPoint x: 383, endPoint y: 365, distance: 39.9
click at [373, 328] on div "} [ data-nav-status = " active " ] .nav-menu__hamburger > * :nth-child ( 2 ) { …" at bounding box center [557, 282] width 748 height 425
click at [379, 360] on div "} [ data-nav-status = " active " ] .nav-menu__hamburger > * :nth-child ( 2 ) { …" at bounding box center [557, 282] width 748 height 425
drag, startPoint x: 453, startPoint y: 341, endPoint x: 451, endPoint y: 347, distance: 6.9
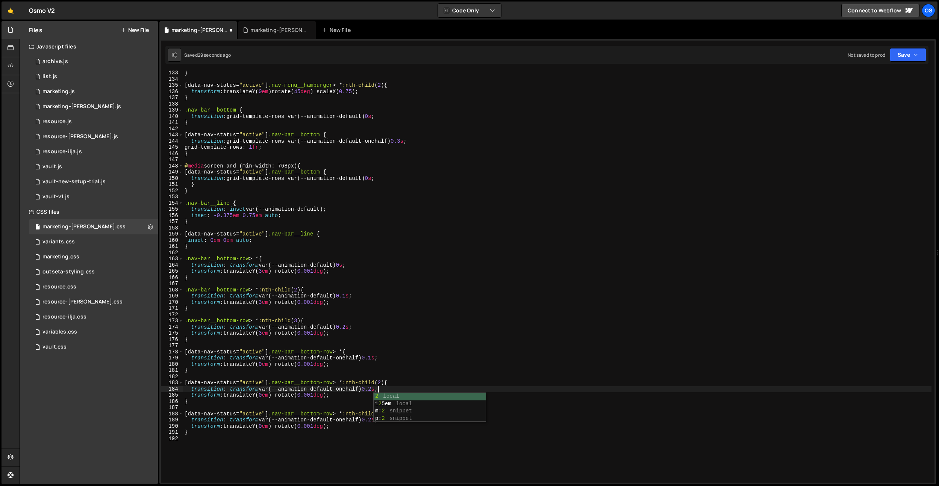
click at [453, 341] on div "} [ data-nav-status = " active " ] .nav-menu__hamburger > * :nth-child ( 2 ) { …" at bounding box center [557, 282] width 748 height 425
click at [380, 360] on div "} [ data-nav-status = " active " ] .nav-menu__hamburger > * :nth-child ( 2 ) { …" at bounding box center [557, 282] width 748 height 425
click at [239, 179] on div "} [ data-nav-status = " active " ] .nav-menu__hamburger > * :nth-child ( 2 ) { …" at bounding box center [557, 282] width 748 height 425
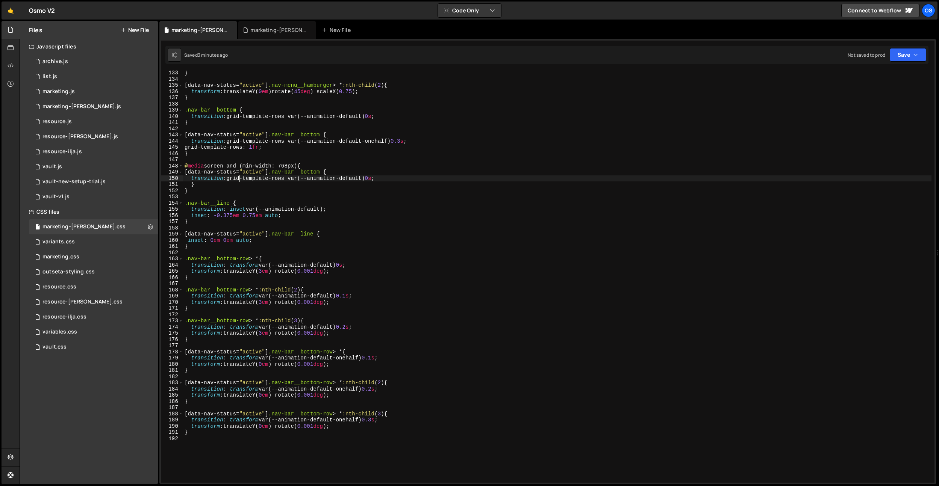
type textarea "transition: grid-template-rows var(--animation-default) 0s;"
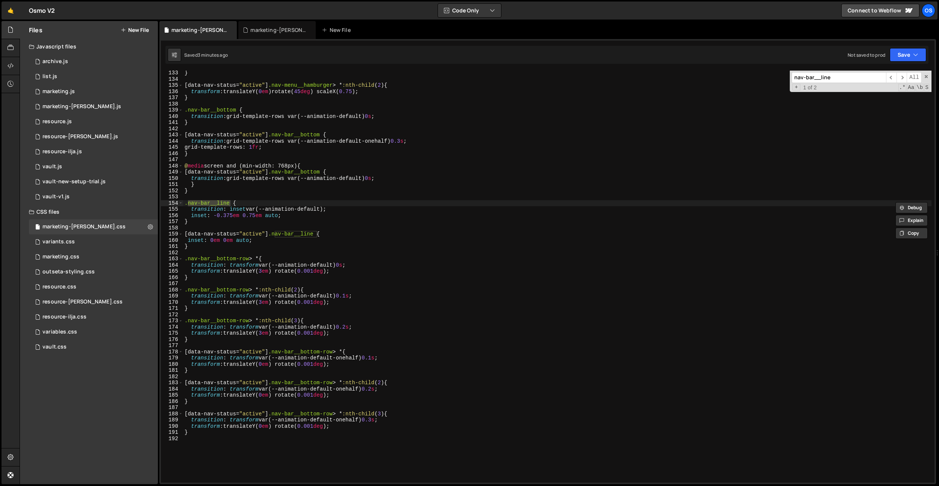
type input "nav-bar__line"
click at [241, 213] on div "} [ data-nav-status = " active " ] .nav-menu__hamburger > * :nth-child ( 2 ) { …" at bounding box center [557, 282] width 748 height 425
click at [225, 210] on div "} [ data-nav-status = " active " ] .nav-menu__hamburger > * :nth-child ( 2 ) { …" at bounding box center [557, 282] width 748 height 425
click at [245, 234] on div "} [ data-nav-status = " active " ] .nav-menu__hamburger > * :nth-child ( 2 ) { …" at bounding box center [557, 282] width 748 height 425
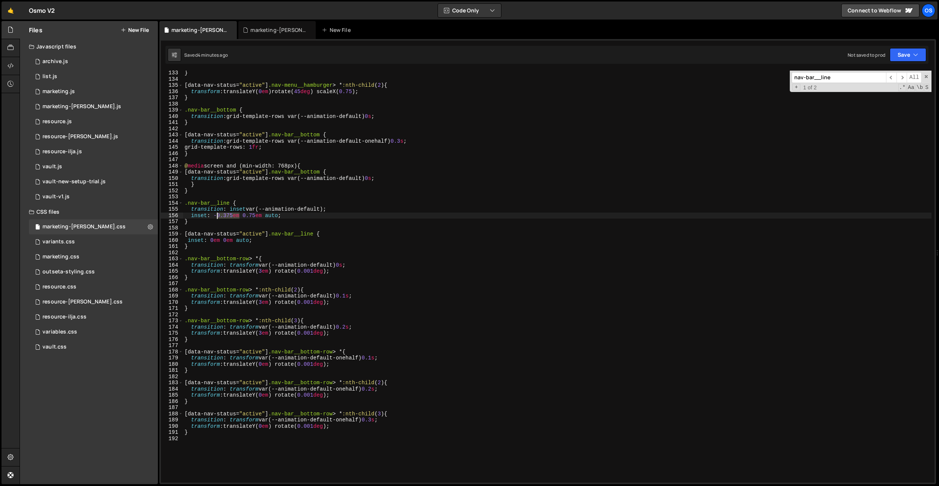
click at [215, 216] on div "} [ data-nav-status = " active " ] .nav-menu__hamburger > * :nth-child ( 2 ) { …" at bounding box center [557, 282] width 748 height 425
drag, startPoint x: 214, startPoint y: 217, endPoint x: 263, endPoint y: 217, distance: 49.2
click at [239, 214] on div "} [ data-nav-status = " active " ] .nav-menu__hamburger > * :nth-child ( 2 ) { …" at bounding box center [557, 282] width 748 height 425
click at [270, 215] on div "} [ data-nav-status = " active " ] .nav-menu__hamburger > * :nth-child ( 2 ) { …" at bounding box center [557, 282] width 748 height 425
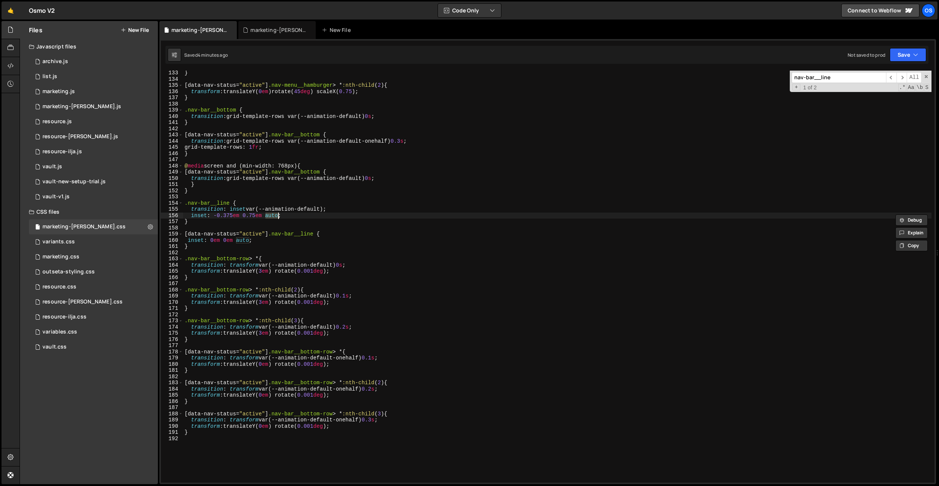
paste textarea "-0.375em"
drag, startPoint x: 239, startPoint y: 216, endPoint x: 216, endPoint y: 216, distance: 23.7
click at [216, 216] on div "} [ data-nav-status = " active " ] .nav-menu__hamburger > * :nth-child ( 2 ) { …" at bounding box center [557, 282] width 748 height 425
click at [292, 167] on div "} [ data-nav-status = " active " ] .nav-menu__hamburger > * :nth-child ( 2 ) { …" at bounding box center [557, 282] width 748 height 425
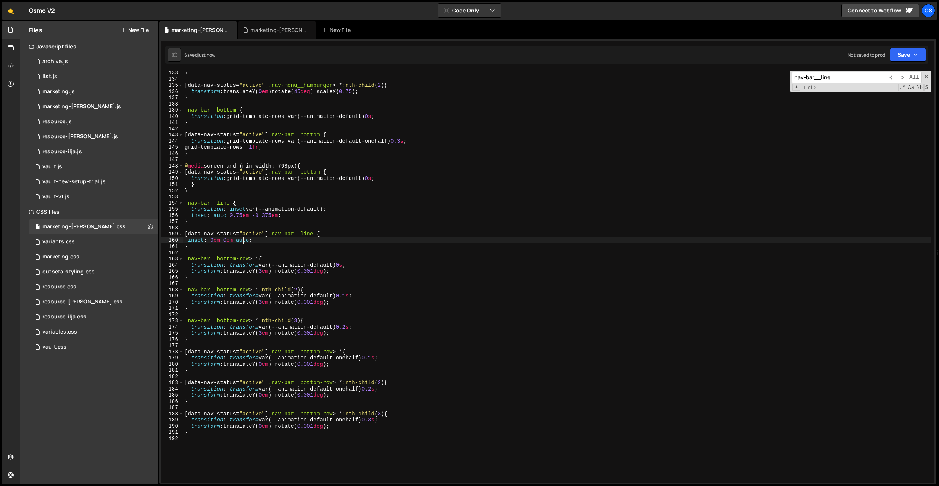
click at [241, 239] on div "} [ data-nav-status = " active " ] .nav-menu__hamburger > * :nth-child ( 2 ) { …" at bounding box center [557, 282] width 748 height 425
click at [215, 241] on div "} [ data-nav-status = " active " ] .nav-menu__hamburger > * :nth-child ( 2 ) { …" at bounding box center [557, 282] width 748 height 425
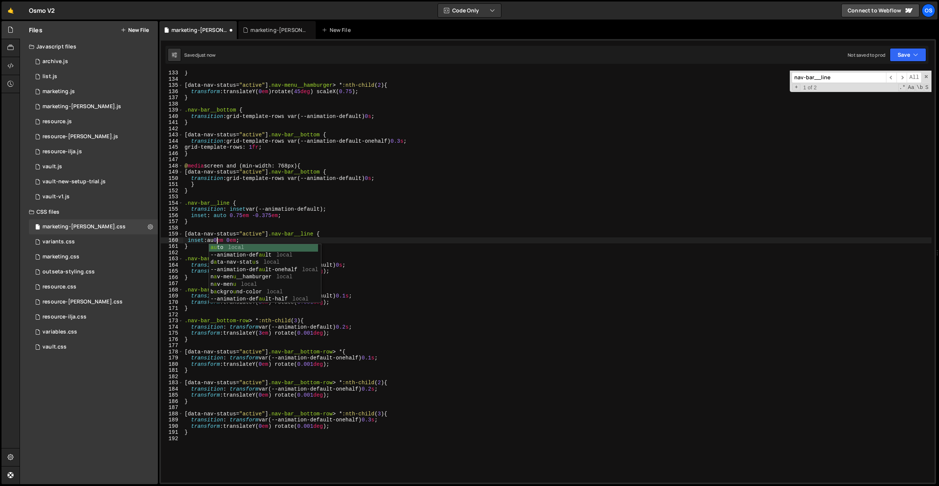
scroll to position [0, 2]
click at [274, 189] on div "} [ data-nav-status = " active " ] .nav-menu__hamburger > * :nth-child ( 2 ) { …" at bounding box center [557, 282] width 748 height 425
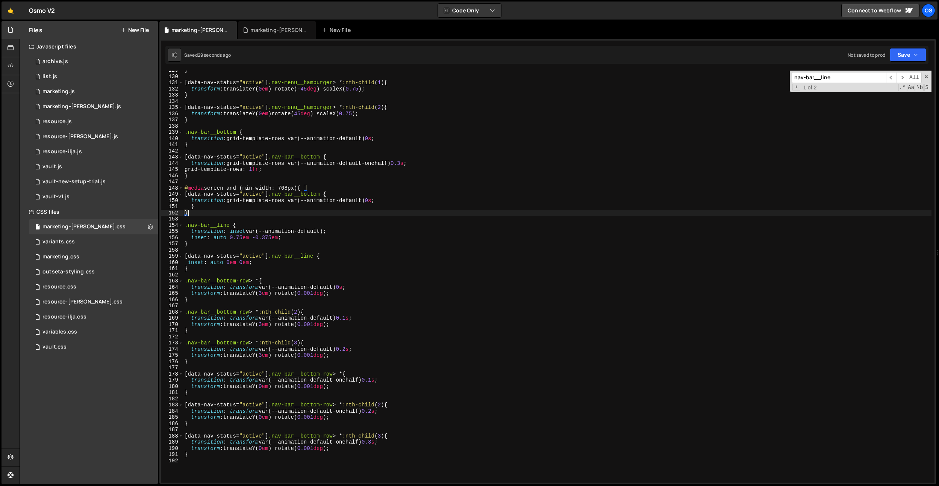
scroll to position [797, 0]
click at [410, 201] on div "} [ data-nav-status = " active " ] .nav-menu__hamburger > * :nth-child ( 1 ) { …" at bounding box center [557, 280] width 748 height 425
type textarea "transition: grid-template-rows var(--animation-default) 0s;"
click at [265, 263] on div "} [ data-nav-status = " active " ] .nav-menu__hamburger > * :nth-child ( 1 ) { …" at bounding box center [557, 280] width 748 height 425
type textarea "inset: auto 0em 0em;"
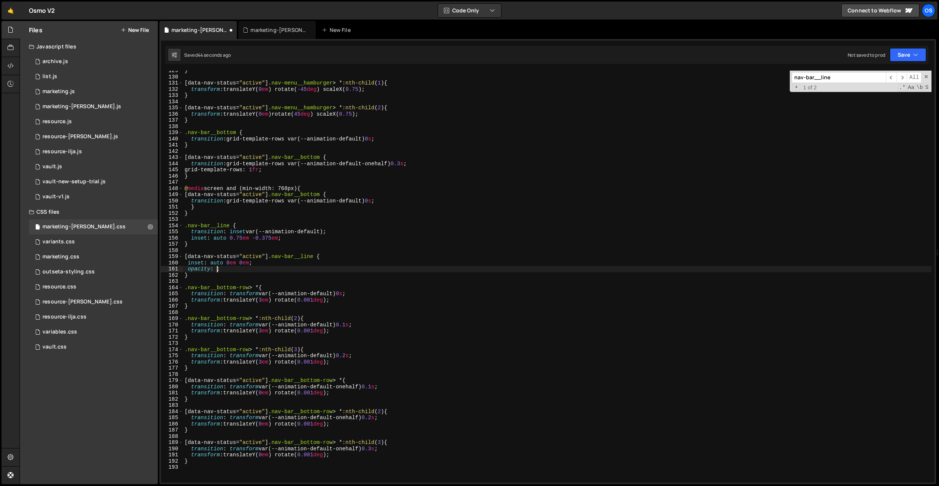
scroll to position [0, 2]
click at [294, 240] on div "} [ data-nav-status = " active " ] .nav-menu__hamburger > * :nth-child ( 1 ) { …" at bounding box center [557, 280] width 748 height 425
type textarea "inset: auto 0.75em -0.375em;"
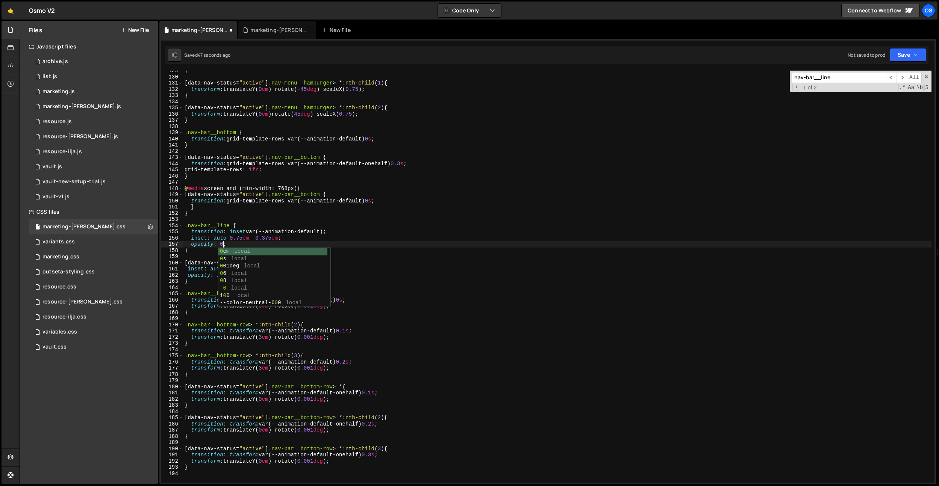
click at [235, 231] on div "} [ data-nav-status = " active " ] .nav-menu__hamburger > * :nth-child ( 1 ) { …" at bounding box center [557, 280] width 748 height 425
click at [235, 230] on div "} [ data-nav-status = " active " ] .nav-menu__hamburger > * :nth-child ( 1 ) { …" at bounding box center [557, 280] width 748 height 425
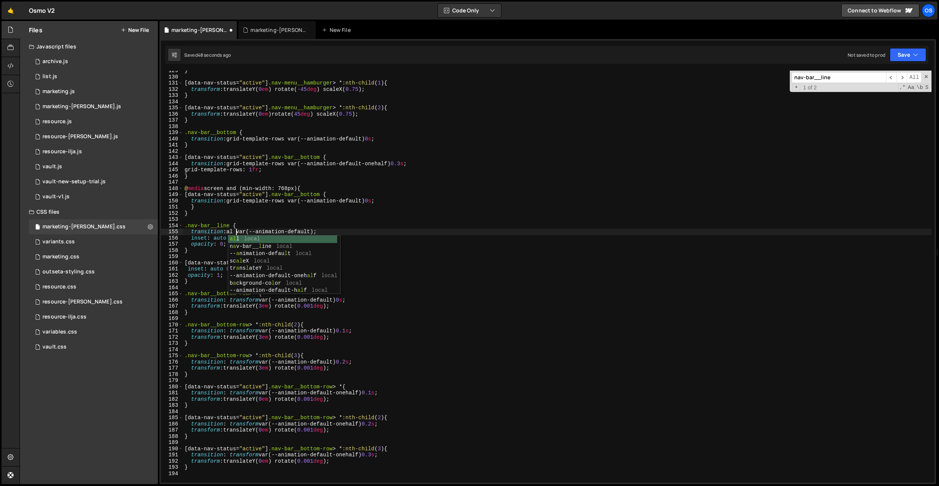
scroll to position [0, 3]
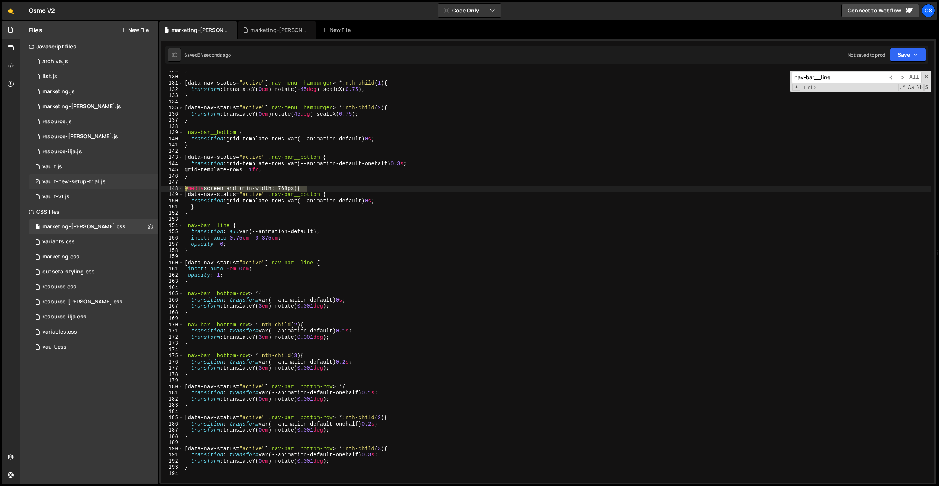
drag, startPoint x: 321, startPoint y: 186, endPoint x: 156, endPoint y: 186, distance: 165.4
click at [156, 186] on div "Files New File Javascript files 0 archive.js 0 0 list.js 0 0 marketing.js 0 0 0…" at bounding box center [479, 253] width 919 height 464
click at [201, 211] on div "} [ data-nav-status = " active " ] .nav-menu__hamburger > * :nth-child ( 1 ) { …" at bounding box center [557, 280] width 748 height 425
type textarea "}"
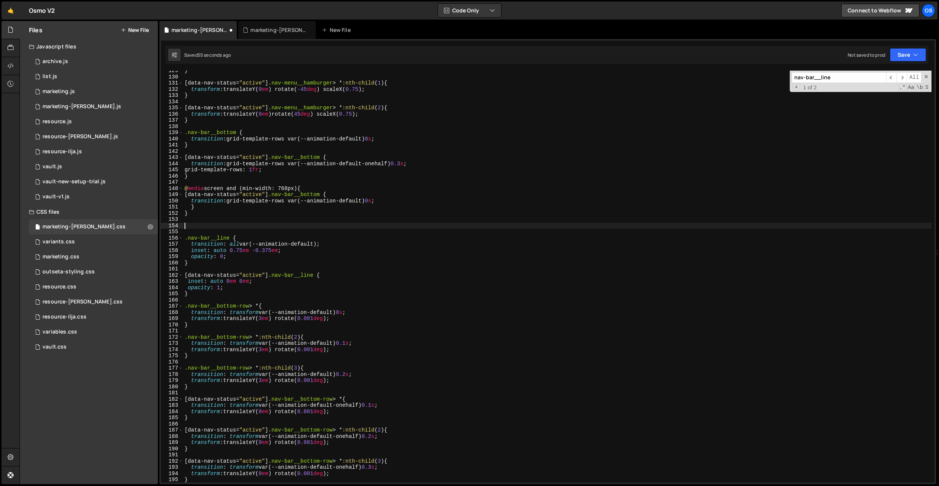
paste textarea "@media screen and (min-width: 768px) {"
click at [200, 297] on div "} [ data-nav-status = " active " ] .nav-menu__hamburger > * :nth-child ( 1 ) { …" at bounding box center [557, 280] width 748 height 425
type textarea "}"
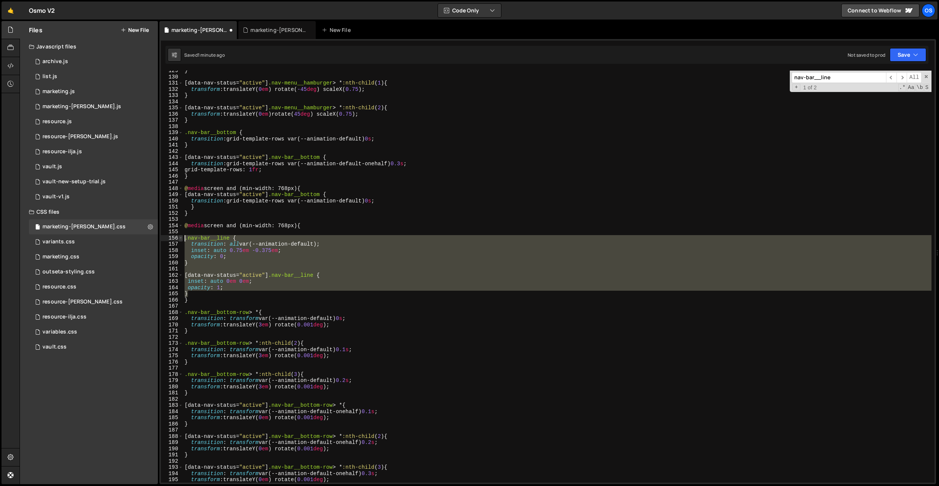
drag, startPoint x: 194, startPoint y: 295, endPoint x: 182, endPoint y: 236, distance: 59.4
click at [182, 236] on div "} 129 130 131 132 133 134 135 136 137 138 139 140 141 142 143 144 145 146 147 1…" at bounding box center [548, 277] width 774 height 412
click at [210, 214] on div "} [ data-nav-status = " active " ] .nav-menu__hamburger > * :nth-child ( 1 ) { …" at bounding box center [557, 280] width 748 height 425
type textarea "}"
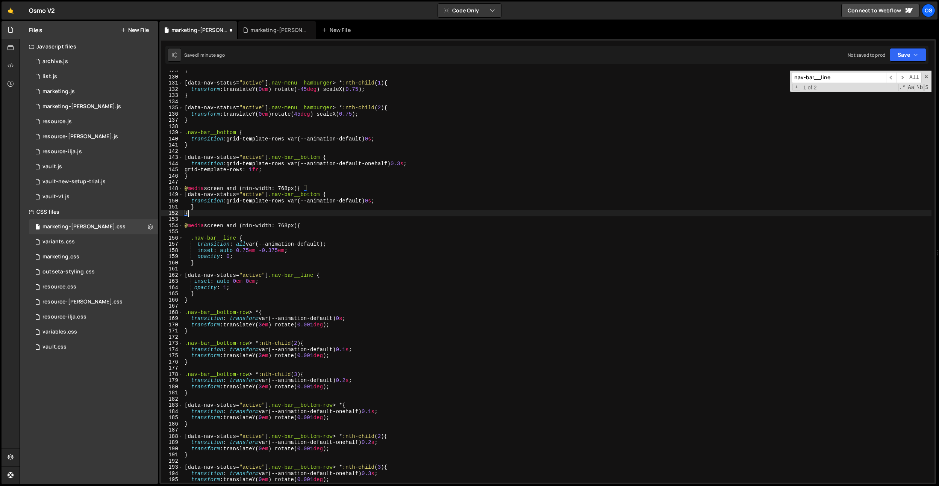
paste textarea "}"
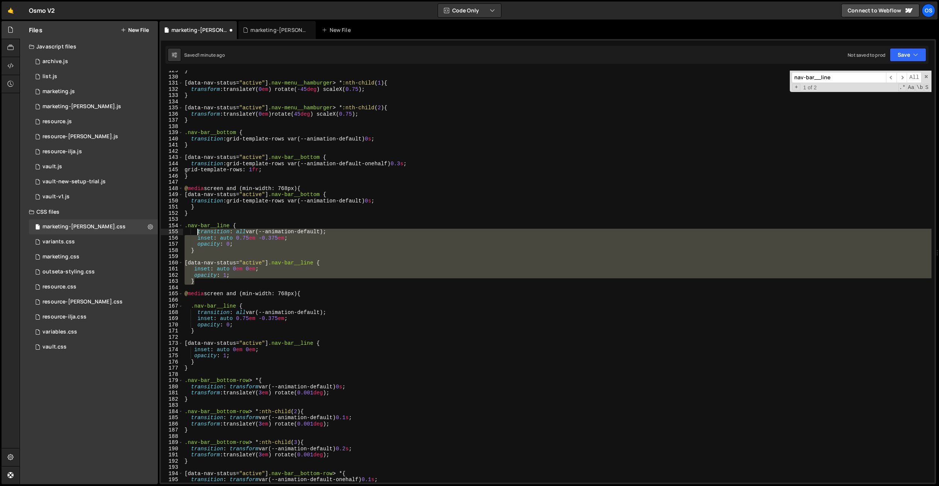
drag, startPoint x: 201, startPoint y: 283, endPoint x: 198, endPoint y: 232, distance: 51.6
click at [198, 232] on div "} [ data-nav-status = " active " ] .nav-menu__hamburger > * :nth-child ( 1 ) { …" at bounding box center [557, 280] width 748 height 425
click at [264, 235] on div "} [ data-nav-status = " active " ] .nav-menu__hamburger > * :nth-child ( 1 ) { …" at bounding box center [557, 277] width 748 height 412
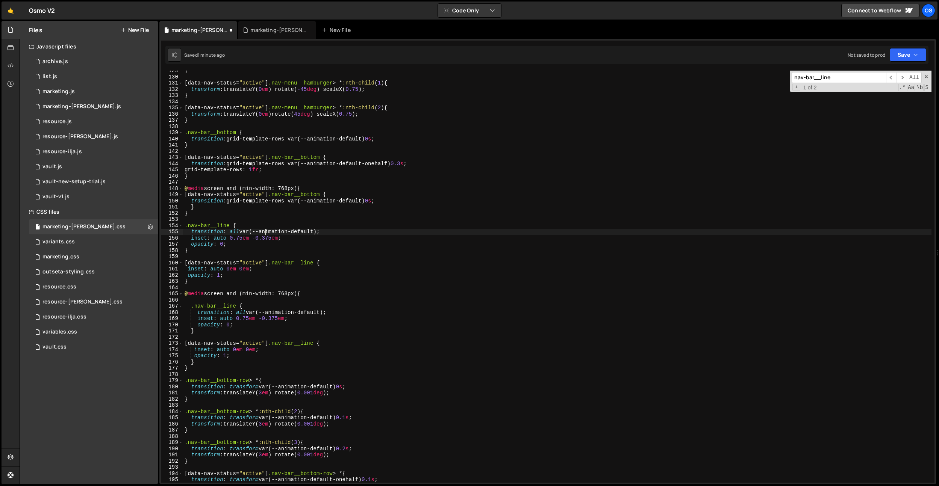
click at [257, 306] on div "} [ data-nav-status = " active " ] .nav-menu__hamburger > * :nth-child ( 1 ) { …" at bounding box center [557, 280] width 748 height 425
click at [259, 305] on div "} [ data-nav-status = " active " ] .nav-menu__hamburger > * :nth-child ( 1 ) { …" at bounding box center [557, 280] width 748 height 425
drag, startPoint x: 239, startPoint y: 356, endPoint x: 144, endPoint y: 353, distance: 95.5
click at [144, 354] on div "Files New File Javascript files 0 archive.js 0 0 list.js 0 0 marketing.js 0 0 0…" at bounding box center [479, 253] width 919 height 464
type textarea "opacity: 1;"
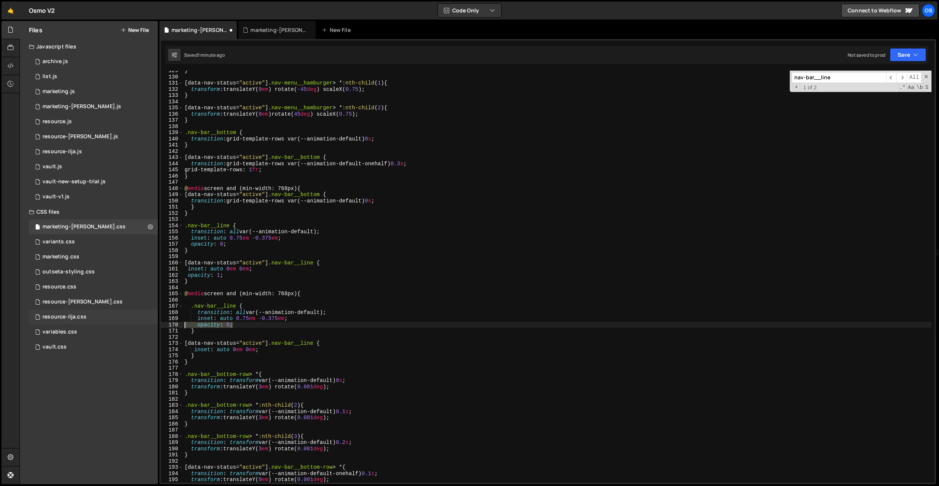
drag, startPoint x: 243, startPoint y: 323, endPoint x: 157, endPoint y: 323, distance: 85.3
click at [157, 323] on div "Files New File Javascript files 0 archive.js 0 0 list.js 0 0 marketing.js 0 0 0…" at bounding box center [479, 253] width 919 height 464
type textarea "opacity: 0;"
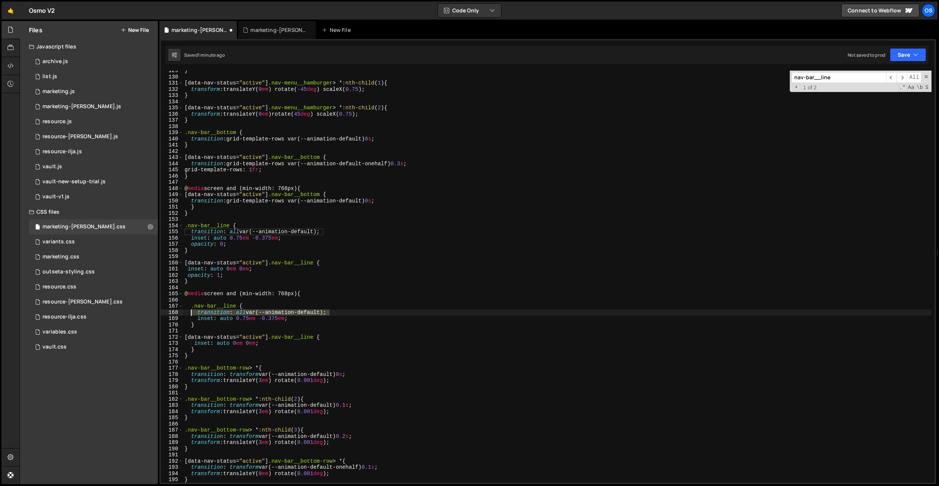
drag, startPoint x: 341, startPoint y: 313, endPoint x: 182, endPoint y: 311, distance: 159.4
click at [182, 311] on div "inset: auto 0.75em -0.375em; 129 130 131 132 133 134 135 136 137 138 139 140 14…" at bounding box center [548, 277] width 774 height 412
type textarea "transition: all var(--animation-default);"
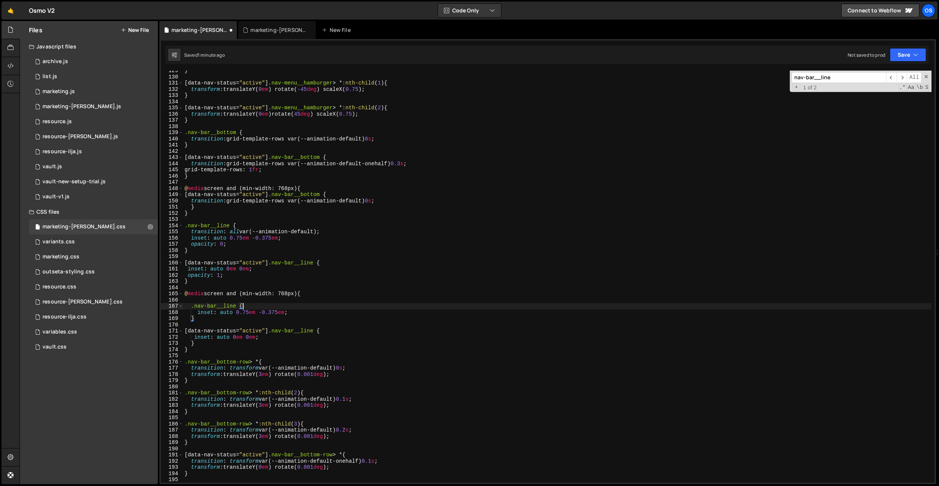
click at [280, 240] on div "} [ data-nav-status = " active " ] .nav-menu__hamburger > * :nth-child ( 1 ) { …" at bounding box center [557, 280] width 748 height 425
drag, startPoint x: 279, startPoint y: 237, endPoint x: 253, endPoint y: 238, distance: 25.6
click at [253, 238] on div "} [ data-nav-status = " active " ] .nav-menu__hamburger > * :nth-child ( 1 ) { …" at bounding box center [557, 280] width 748 height 425
click at [241, 214] on div "} [ data-nav-status = " active " ] .nav-menu__hamburger > * :nth-child ( 1 ) { …" at bounding box center [557, 280] width 748 height 425
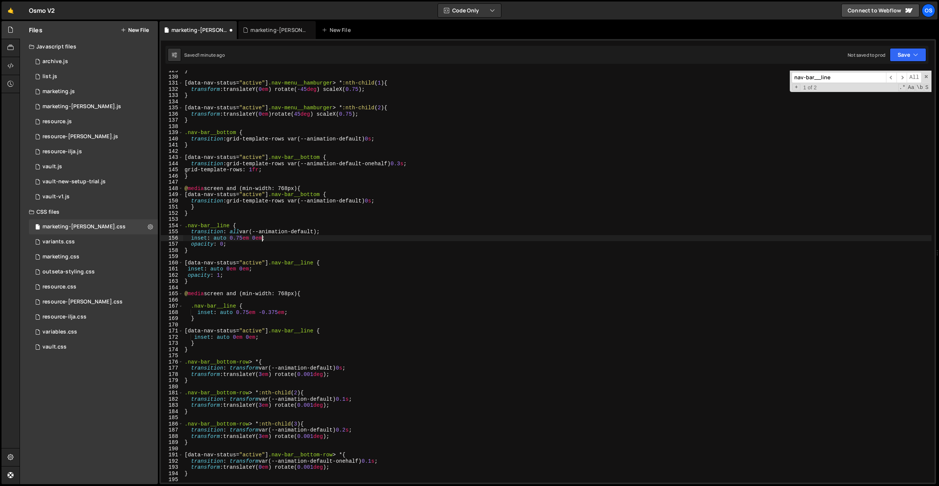
scroll to position [0, 0]
drag, startPoint x: 262, startPoint y: 270, endPoint x: 160, endPoint y: 269, distance: 101.9
click at [161, 269] on div "} 129 130 131 132 133 134 135 136 137 138 139 140 141 142 143 144 145 146 147 1…" at bounding box center [548, 277] width 774 height 412
type textarea "inset: auto 0em 0em;"
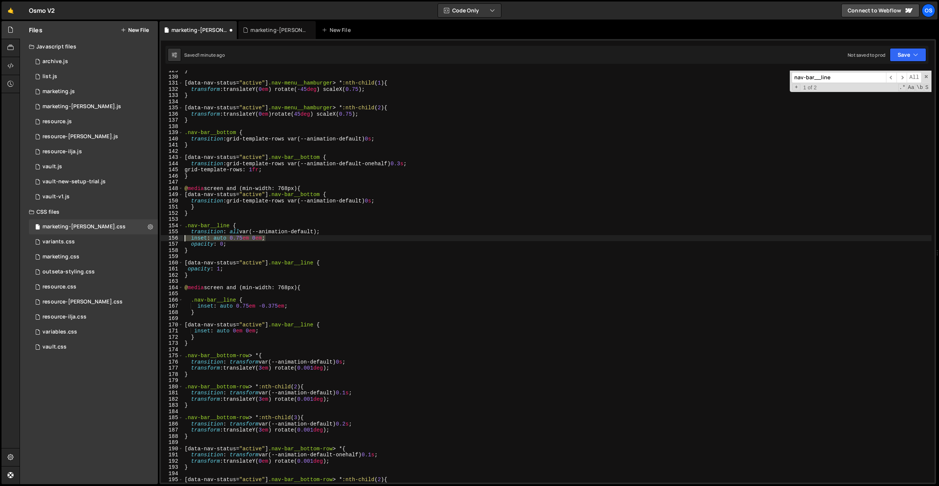
drag, startPoint x: 293, startPoint y: 239, endPoint x: 176, endPoint y: 235, distance: 117.7
click at [176, 236] on div "[data-nav-status="active"] .nav-bar__line { 129 130 131 132 133 134 135 136 137…" at bounding box center [548, 277] width 774 height 412
type textarea "inset: auto 0.75em 0em;"
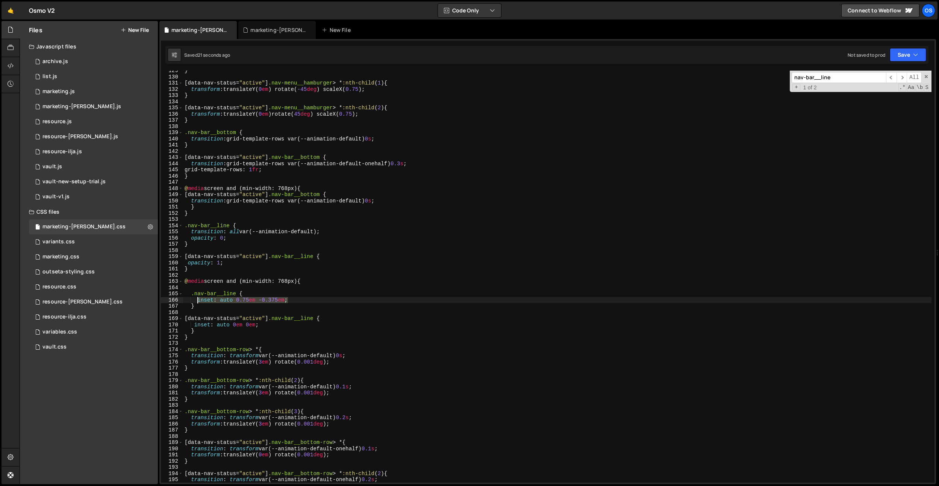
drag, startPoint x: 292, startPoint y: 298, endPoint x: 224, endPoint y: 265, distance: 75.5
click at [198, 300] on div "} [ data-nav-status = " active " ] .nav-menu__hamburger > * :nth-child ( 1 ) { …" at bounding box center [557, 280] width 748 height 425
click at [324, 233] on div "} [ data-nav-status = " active " ] .nav-menu__hamburger > * :nth-child ( 1 ) { …" at bounding box center [557, 280] width 748 height 425
click at [321, 236] on div "} [ data-nav-status = " active " ] .nav-menu__hamburger > * :nth-child ( 1 ) { …" at bounding box center [557, 280] width 748 height 425
type textarea "opacity: 0;"
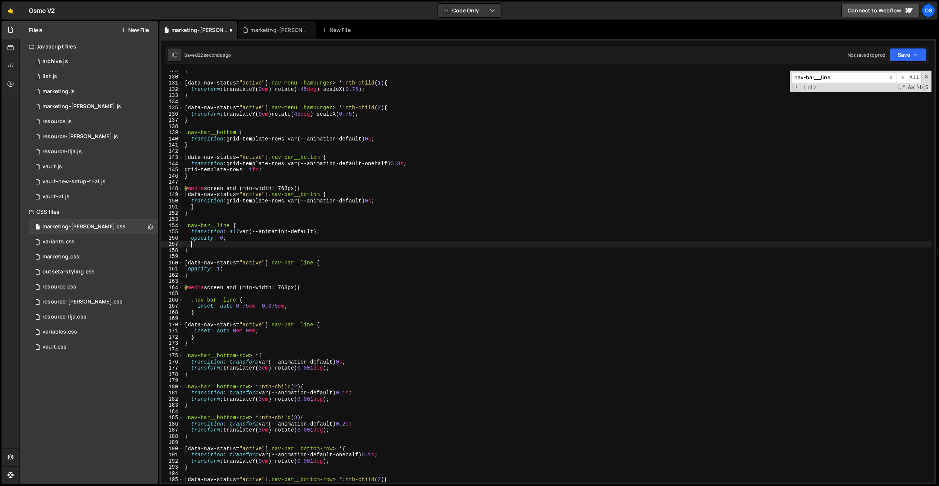
paste textarea "inset: auto 0.75em -0.375em;"
click at [273, 243] on div "} [ data-nav-status = " active " ] .nav-menu__hamburger > * :nth-child ( 1 ) { …" at bounding box center [557, 280] width 748 height 425
click at [290, 191] on div "} [ data-nav-status = " active " ] .nav-menu__hamburger > * :nth-child ( 1 ) { …" at bounding box center [557, 280] width 748 height 425
drag, startPoint x: 292, startPoint y: 240, endPoint x: 297, endPoint y: 245, distance: 6.4
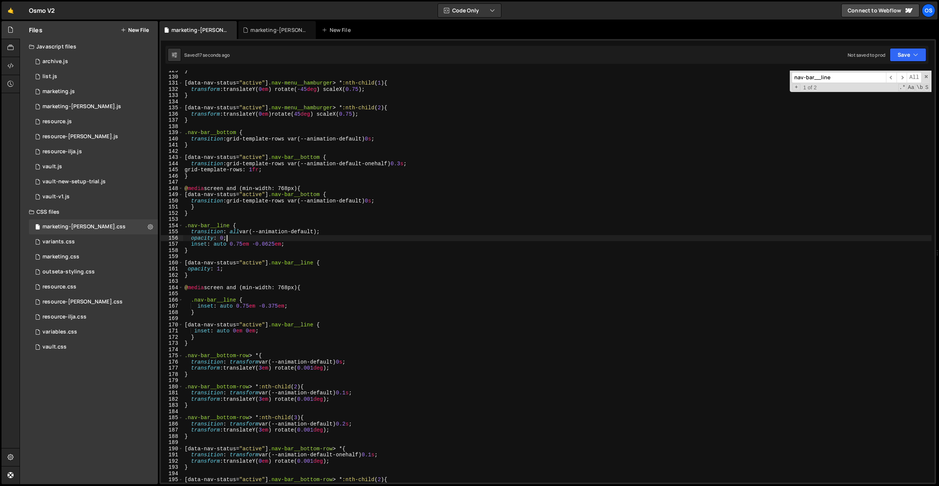
click at [271, 239] on div "} [ data-nav-status = " active " ] .nav-menu__hamburger > * :nth-child ( 1 ) { …" at bounding box center [557, 280] width 748 height 425
drag, startPoint x: 297, startPoint y: 245, endPoint x: 260, endPoint y: 270, distance: 44.0
click at [192, 246] on div "} [ data-nav-status = " active " ] .nav-menu__hamburger > * :nth-child ( 1 ) { …" at bounding box center [557, 280] width 748 height 425
click at [339, 264] on div "} [ data-nav-status = " active " ] .nav-menu__hamburger > * :nth-child ( 1 ) { …" at bounding box center [557, 280] width 748 height 425
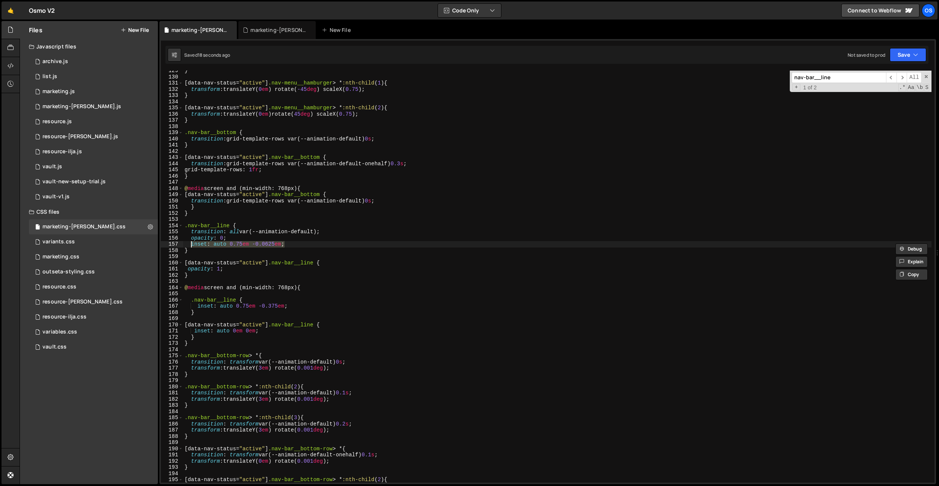
type textarea "[data-nav-status="active"] .nav-bar__line {"
paste textarea "inset: auto 0.75em -0.0625em;"
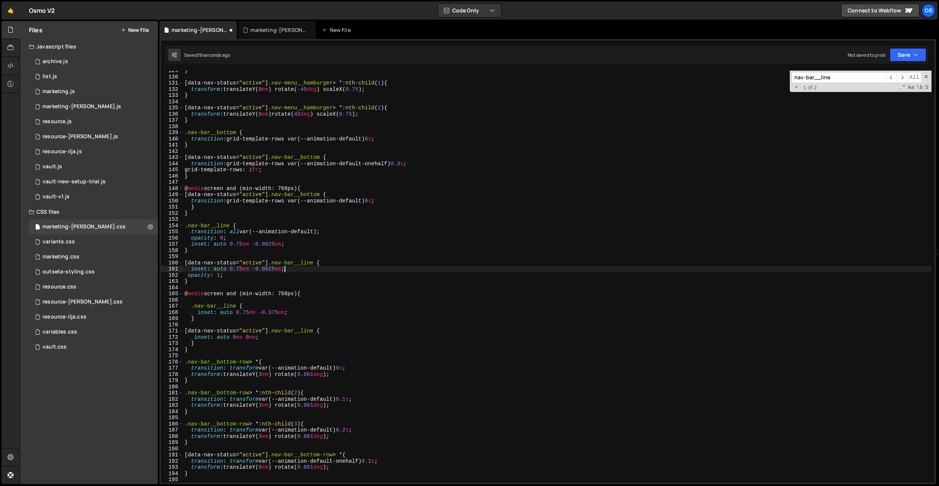
click at [188, 276] on div "} [ data-nav-status = " active " ] .nav-menu__hamburger > * :nth-child ( 1 ) { …" at bounding box center [557, 280] width 748 height 425
click at [240, 269] on div "} [ data-nav-status = " active " ] .nav-menu__hamburger > * :nth-child ( 1 ) { …" at bounding box center [557, 280] width 748 height 425
type textarea "inset: auto 15em -0.0625em;"
click at [303, 217] on div "} [ data-nav-status = " active " ] .nav-menu__hamburger > * :nth-child ( 1 ) { …" at bounding box center [557, 280] width 748 height 425
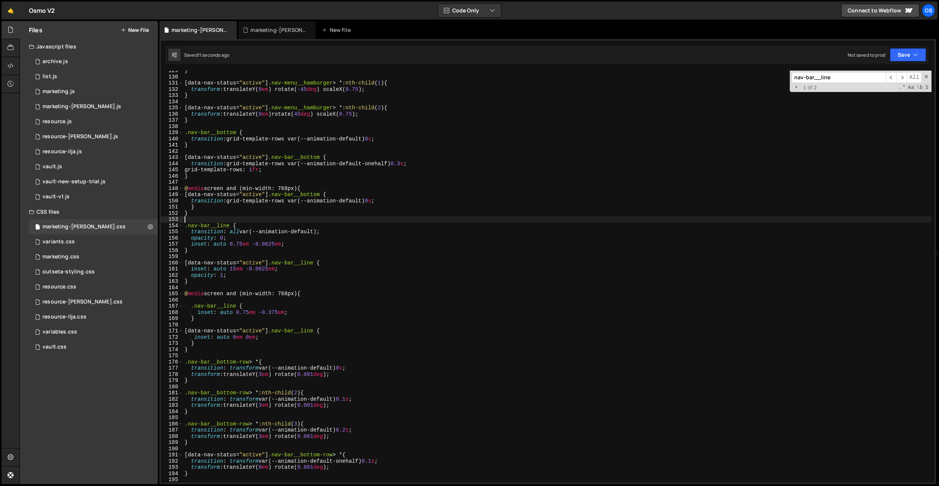
scroll to position [0, 0]
click at [249, 294] on div "} [ data-nav-status = " active " ] .nav-menu__hamburger > * :nth-child ( 1 ) { …" at bounding box center [557, 280] width 748 height 425
drag, startPoint x: 268, startPoint y: 282, endPoint x: 280, endPoint y: 294, distance: 16.5
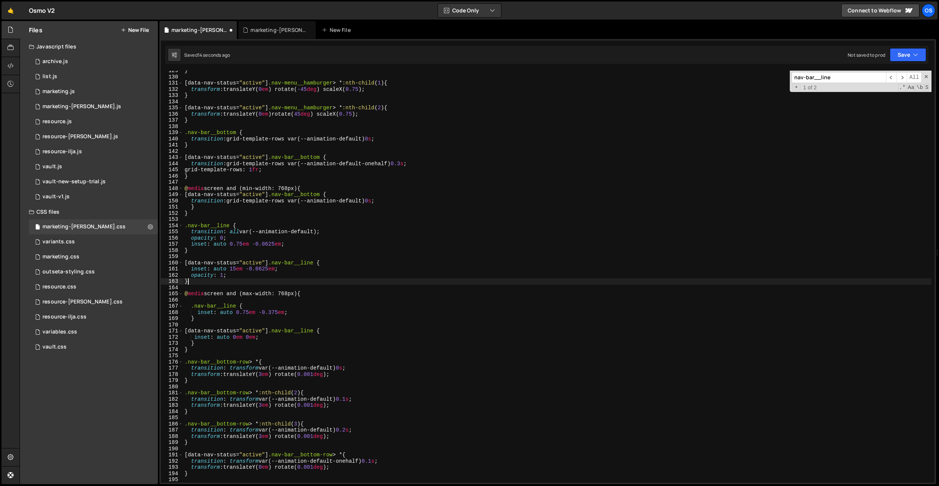
click at [268, 282] on div "} [ data-nav-status = " active " ] .nav-menu__hamburger > * :nth-child ( 1 ) { …" at bounding box center [557, 280] width 748 height 425
click at [286, 292] on div "} [ data-nav-status = " active " ] .nav-menu__hamburger > * :nth-child ( 1 ) { …" at bounding box center [557, 280] width 748 height 425
click at [279, 250] on div "} [ data-nav-status = " active " ] .nav-menu__hamburger > * :nth-child ( 1 ) { …" at bounding box center [557, 280] width 748 height 425
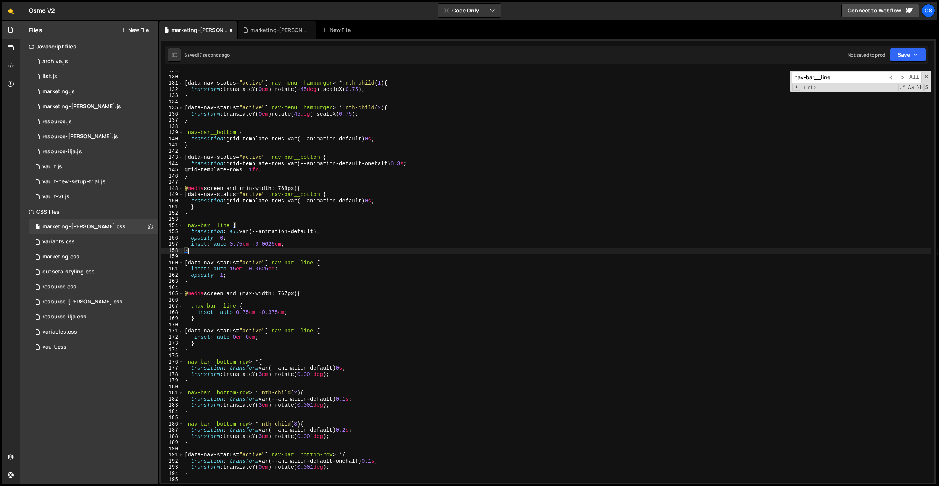
scroll to position [0, 0]
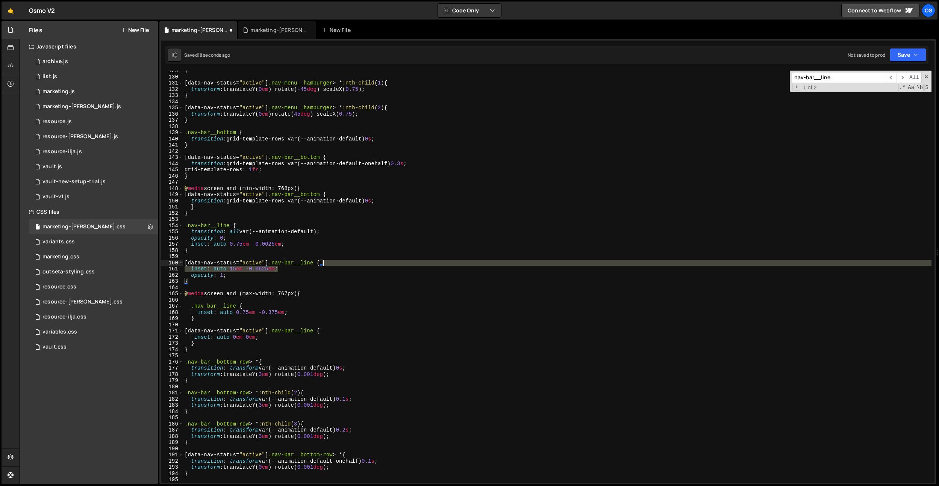
drag, startPoint x: 280, startPoint y: 270, endPoint x: 355, endPoint y: 263, distance: 74.8
click at [355, 263] on div "} [ data-nav-status = " active " ] .nav-menu__hamburger > * :nth-child ( 1 ) { …" at bounding box center [557, 280] width 748 height 425
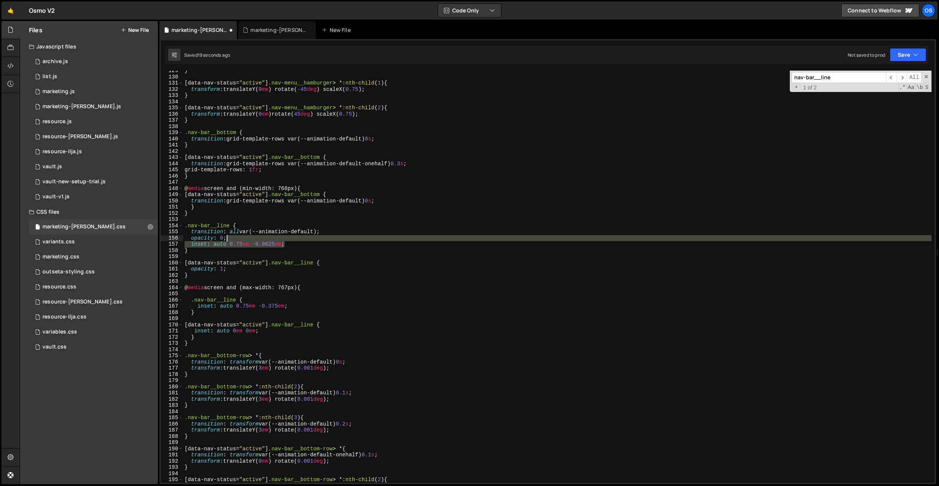
drag, startPoint x: 307, startPoint y: 243, endPoint x: 310, endPoint y: 238, distance: 5.4
click at [310, 238] on div "} [ data-nav-status = " active " ] .nav-menu__hamburger > * :nth-child ( 1 ) { …" at bounding box center [557, 280] width 748 height 425
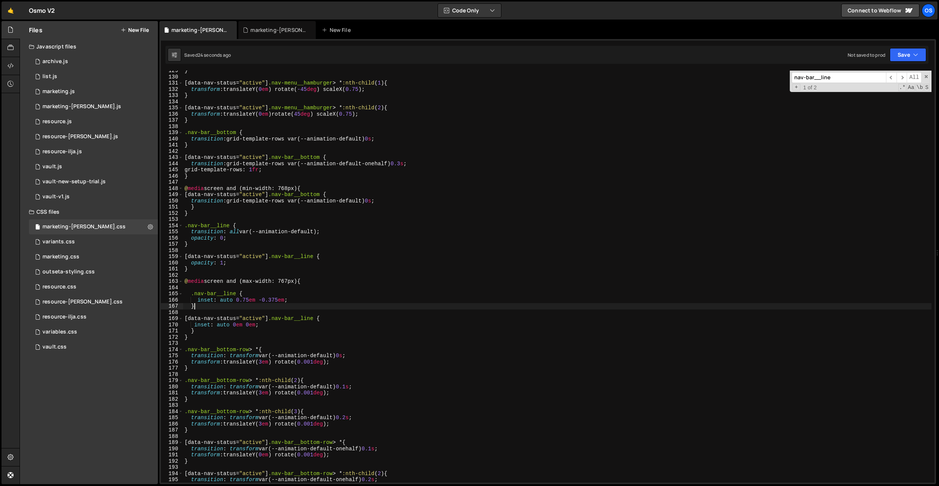
click at [268, 309] on div "} [ data-nav-status = " active " ] .nav-menu__hamburger > * :nth-child ( 1 ) { …" at bounding box center [557, 280] width 748 height 425
click at [261, 301] on div "} [ data-nav-status = " active " ] .nav-menu__hamburger > * :nth-child ( 1 ) { …" at bounding box center [557, 280] width 748 height 425
click at [260, 302] on div "} [ data-nav-status = " active " ] .nav-menu__hamburger > * :nth-child ( 1 ) { …" at bounding box center [557, 280] width 748 height 425
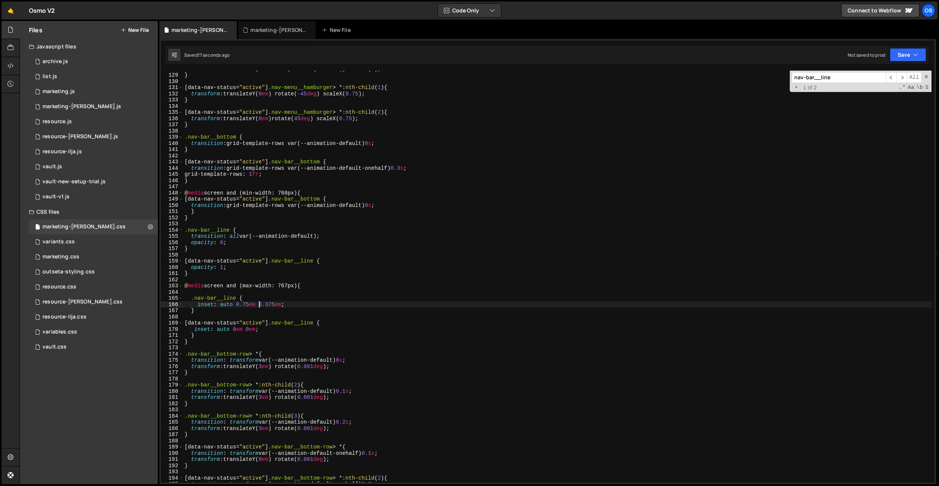
click at [250, 303] on div "transform : translateY( -0.1875 em ) rotate( 0.001 deg ) scaleX( 1 ) ; } [ data…" at bounding box center [557, 278] width 748 height 425
drag, startPoint x: 286, startPoint y: 276, endPoint x: 272, endPoint y: 286, distance: 17.2
click at [286, 276] on div "transform : translateY( -0.1875 em ) rotate( 0.001 deg ) scaleX( 1 ) ; } [ data…" at bounding box center [557, 278] width 748 height 425
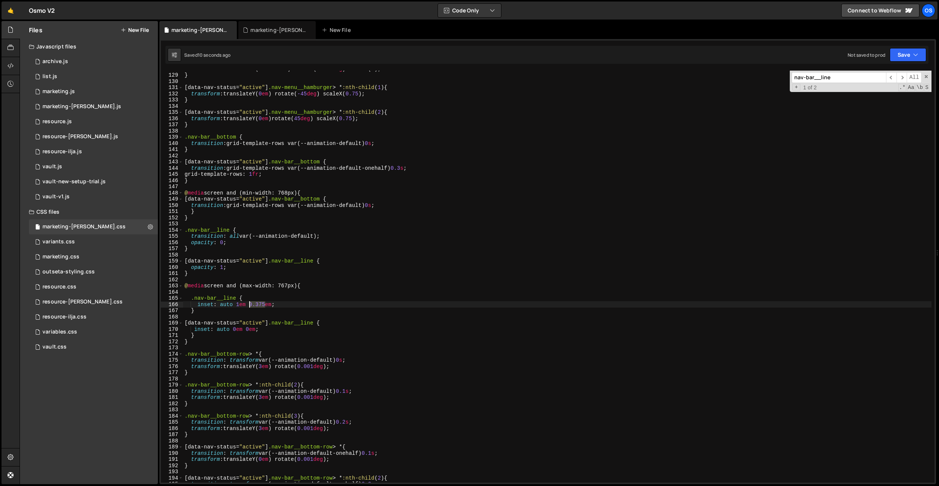
drag, startPoint x: 265, startPoint y: 302, endPoint x: 251, endPoint y: 332, distance: 33.0
click at [248, 303] on div "transform : translateY( -0.1875 em ) rotate( 0.001 deg ) scaleX( 1 ) ; } [ data…" at bounding box center [557, 278] width 748 height 425
click at [249, 332] on div "transform : translateY( -0.1875 em ) rotate( 0.001 deg ) scaleX( 1 ) ; } [ data…" at bounding box center [557, 278] width 748 height 425
paste textarea ".375"
drag, startPoint x: 249, startPoint y: 332, endPoint x: 263, endPoint y: 340, distance: 15.7
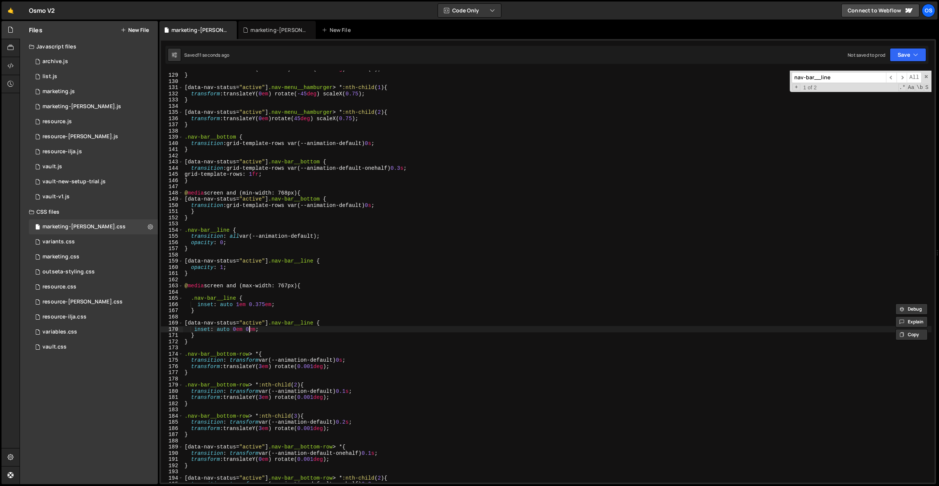
click at [250, 332] on div "transform : translateY( -0.1875 em ) rotate( 0.001 deg ) scaleX( 1 ) ; } [ data…" at bounding box center [557, 278] width 748 height 425
click at [265, 304] on div "transform : translateY( -0.1875 em ) rotate( 0.001 deg ) scaleX( 1 ) ; } [ data…" at bounding box center [557, 278] width 748 height 425
click at [240, 306] on div "transform : translateY( -0.1875 em ) rotate( 0.001 deg ) scaleX( 1 ) ; } [ data…" at bounding box center [557, 278] width 748 height 425
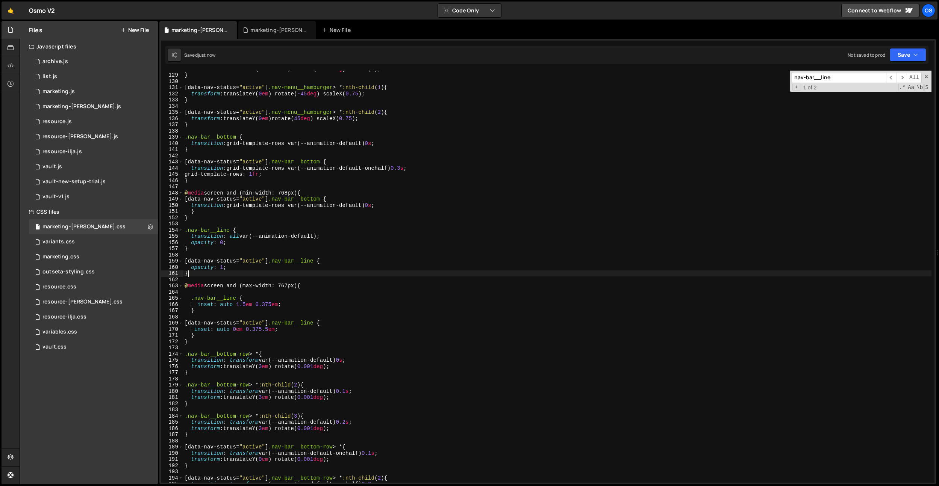
click at [289, 276] on div "transform : translateY( -0.1875 em ) rotate( 0.001 deg ) scaleX( 1 ) ; } [ data…" at bounding box center [557, 278] width 748 height 425
click at [267, 330] on div "transform : translateY( -0.1875 em ) rotate( 0.001 deg ) scaleX( 1 ) ; } [ data…" at bounding box center [557, 278] width 748 height 425
drag, startPoint x: 278, startPoint y: 304, endPoint x: 266, endPoint y: 304, distance: 12.0
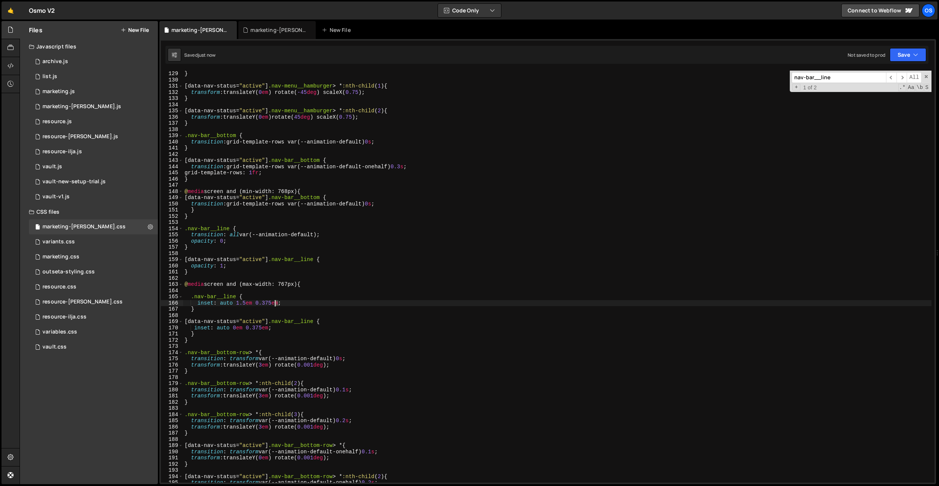
click at [266, 304] on div "} [ data-nav-status = " active " ] .nav-menu__hamburger > * :nth-child ( 1 ) { …" at bounding box center [557, 283] width 748 height 425
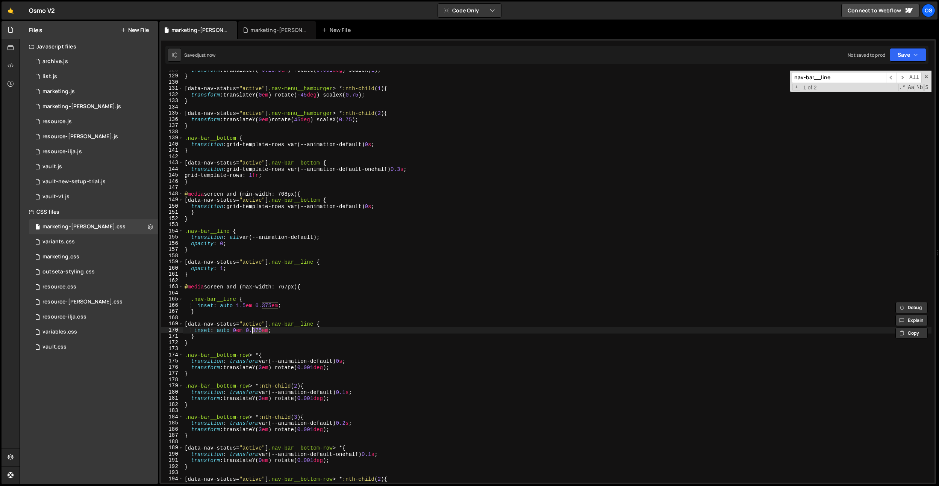
drag, startPoint x: 268, startPoint y: 328, endPoint x: 251, endPoint y: 329, distance: 17.3
click at [251, 329] on div "transform : translateY( -0.1875 em ) rotate( 0.001 deg ) scaleX( 1 ) ; } [ data…" at bounding box center [557, 279] width 748 height 425
drag, startPoint x: 278, startPoint y: 305, endPoint x: 259, endPoint y: 306, distance: 19.5
click at [259, 306] on div "transform : translateY( -0.1875 em ) rotate( 0.001 deg ) scaleX( 1 ) ; } [ data…" at bounding box center [557, 279] width 748 height 425
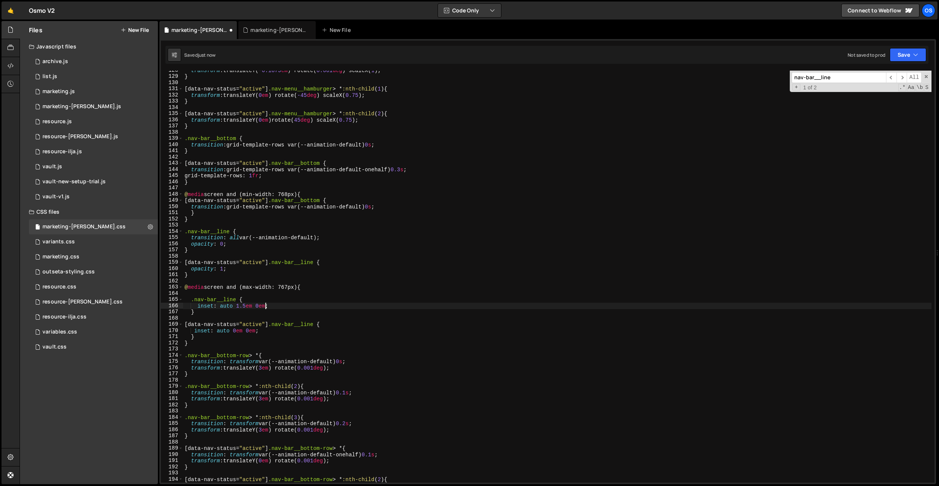
scroll to position [0, 5]
click at [244, 306] on div "transform : translateY( -0.1875 em ) rotate( 0.001 deg ) scaleX( 1 ) ; } [ data…" at bounding box center [557, 279] width 748 height 425
drag, startPoint x: 322, startPoint y: 239, endPoint x: 348, endPoint y: 254, distance: 30.0
click at [322, 239] on div "transform : translateY( -0.1875 em ) rotate( 0.001 deg ) scaleX( 1 ) ; } [ data…" at bounding box center [557, 279] width 748 height 425
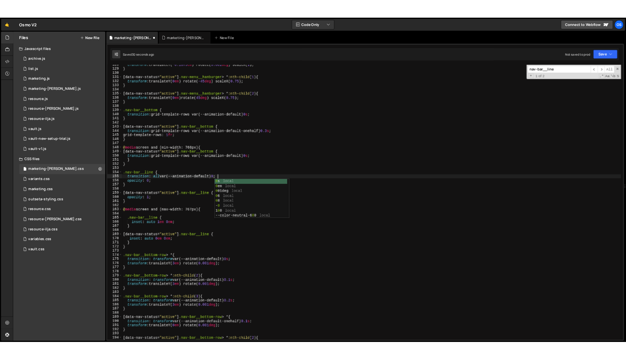
scroll to position [0, 10]
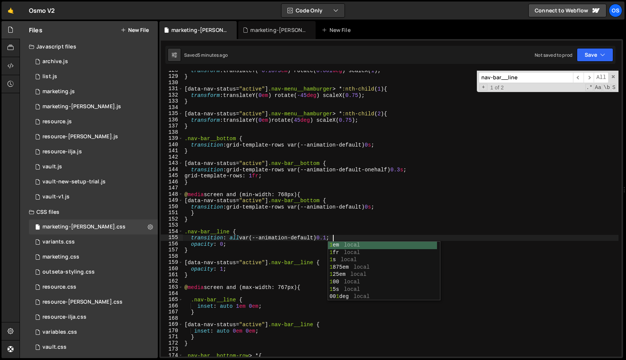
type textarea "transition: all var(--animation-default) 0.1;"
